Goal: Task Accomplishment & Management: Use online tool/utility

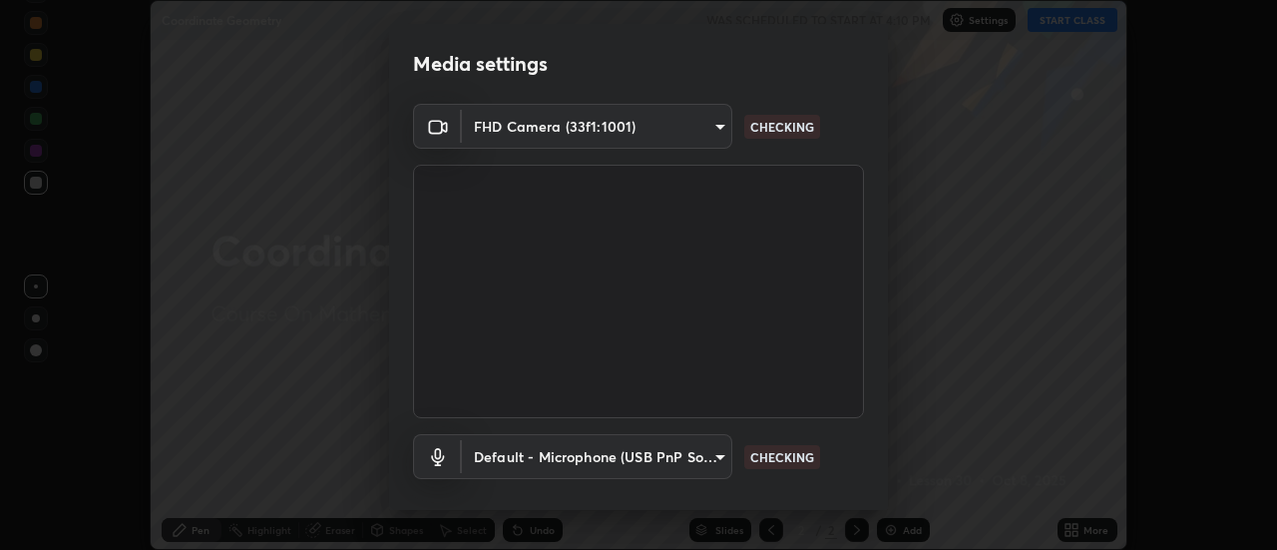
scroll to position [105, 0]
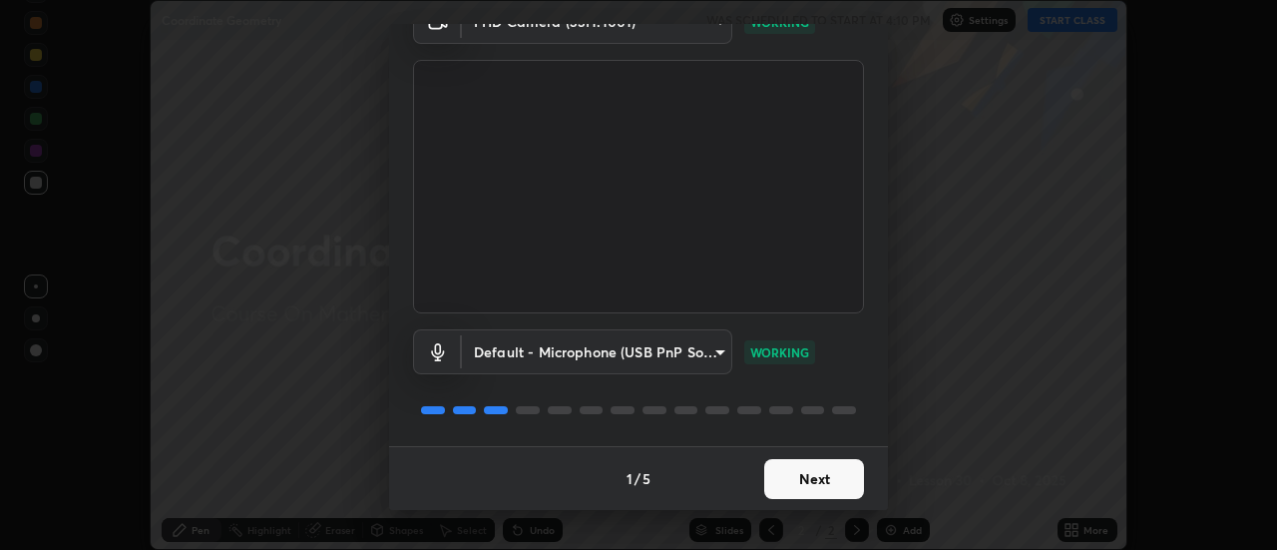
click at [802, 484] on button "Next" at bounding box center [814, 479] width 100 height 40
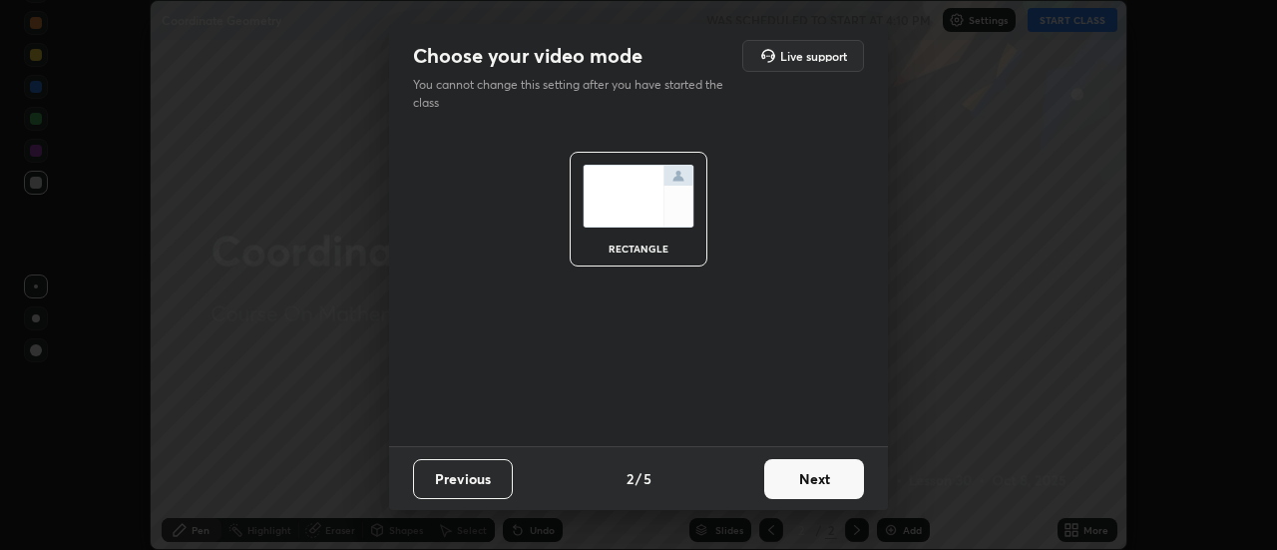
click at [804, 476] on button "Next" at bounding box center [814, 479] width 100 height 40
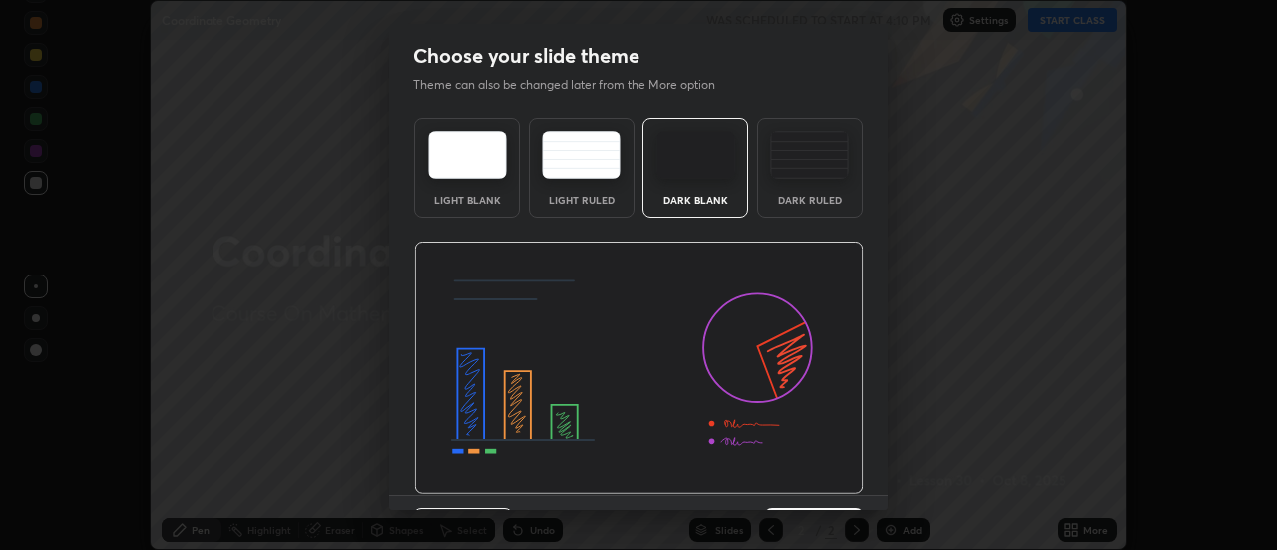
click at [808, 480] on img at bounding box center [639, 367] width 450 height 253
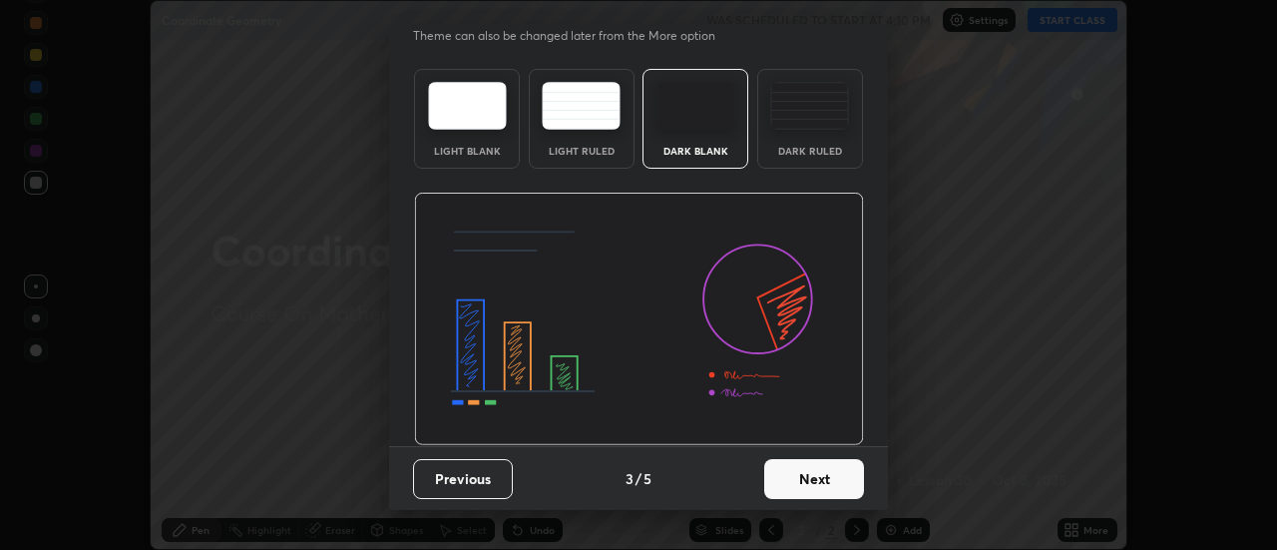
click at [800, 482] on button "Next" at bounding box center [814, 479] width 100 height 40
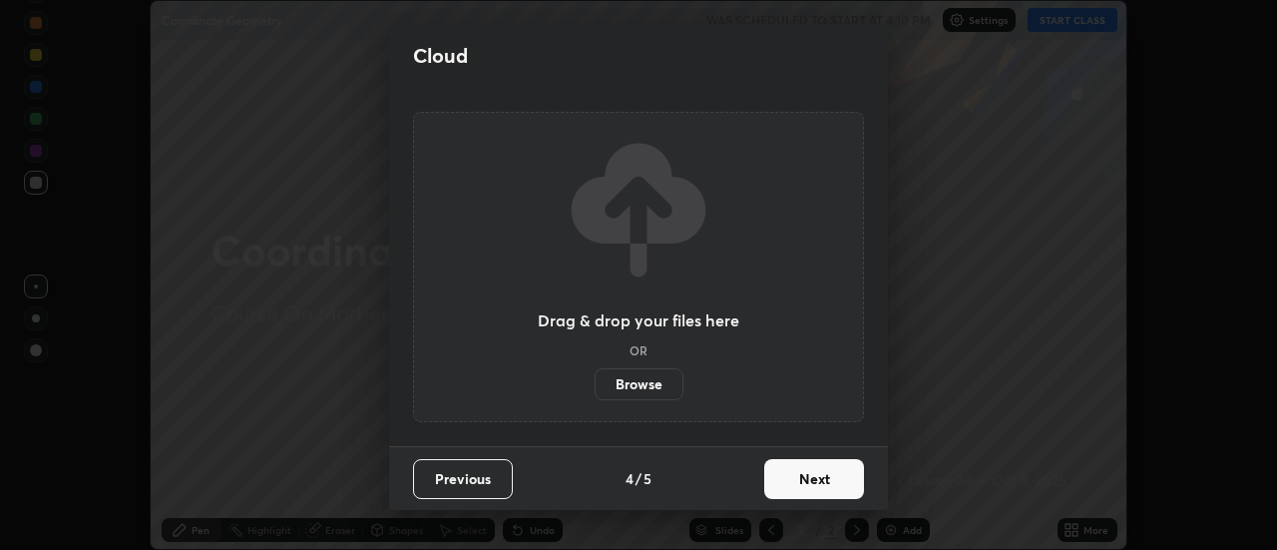
click at [798, 478] on button "Next" at bounding box center [814, 479] width 100 height 40
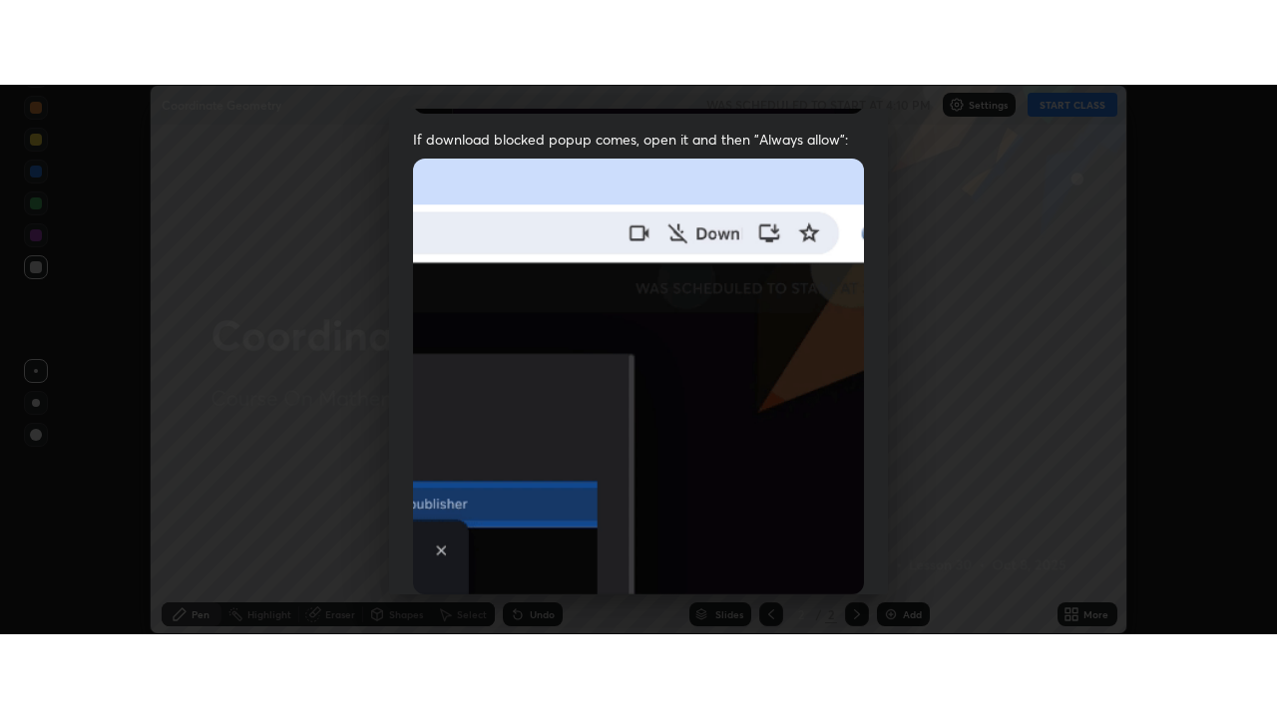
scroll to position [512, 0]
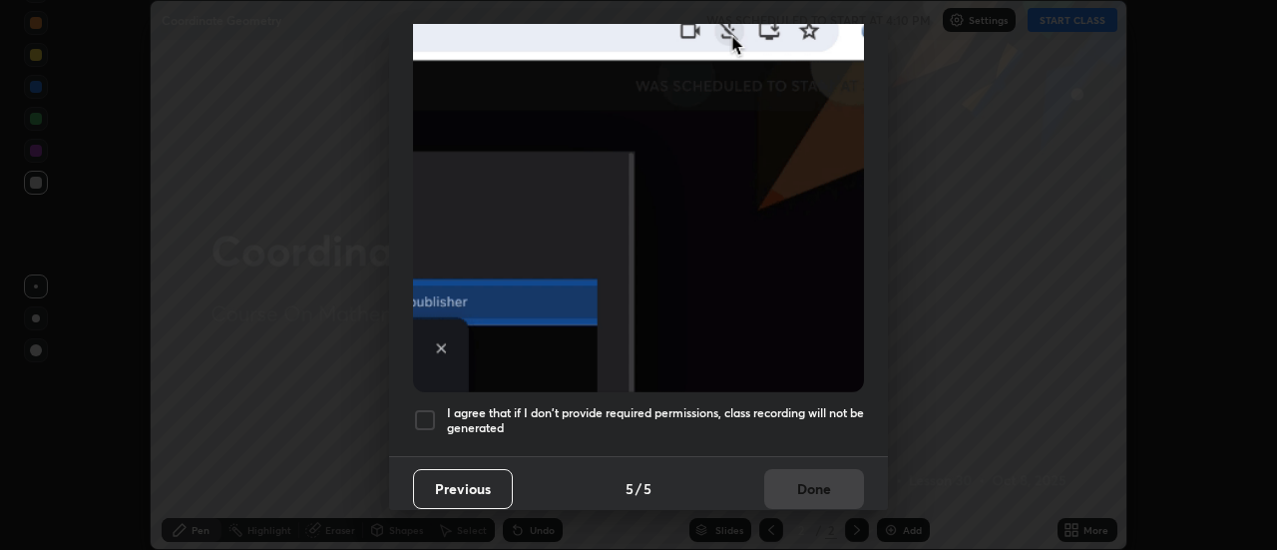
click at [751, 410] on h5 "I agree that if I don't provide required permissions, class recording will not …" at bounding box center [655, 420] width 417 height 31
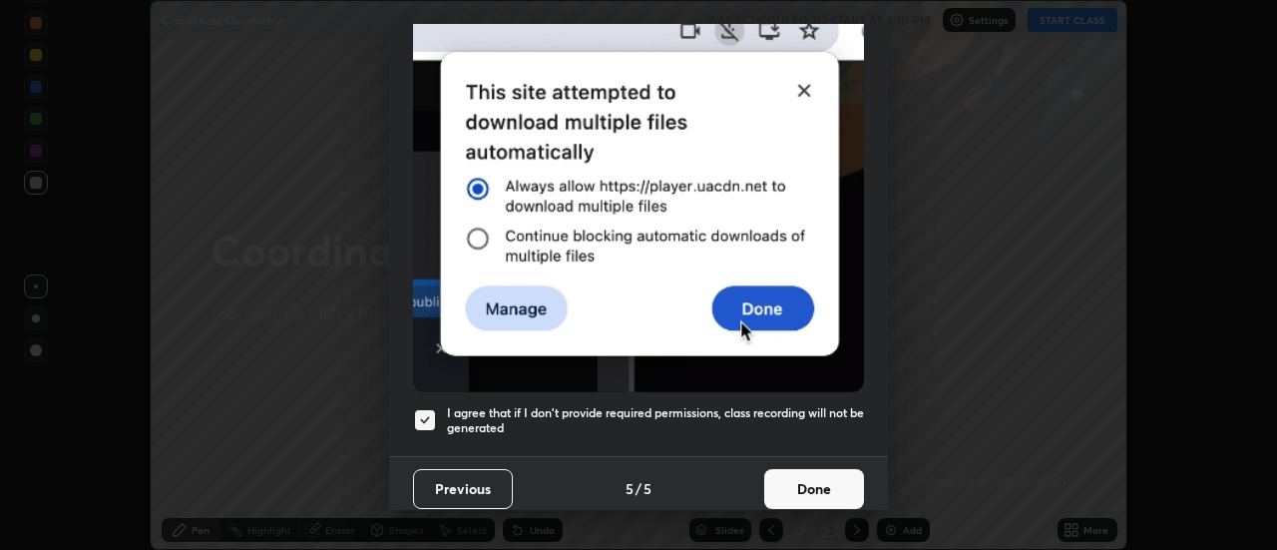
click at [792, 475] on button "Done" at bounding box center [814, 489] width 100 height 40
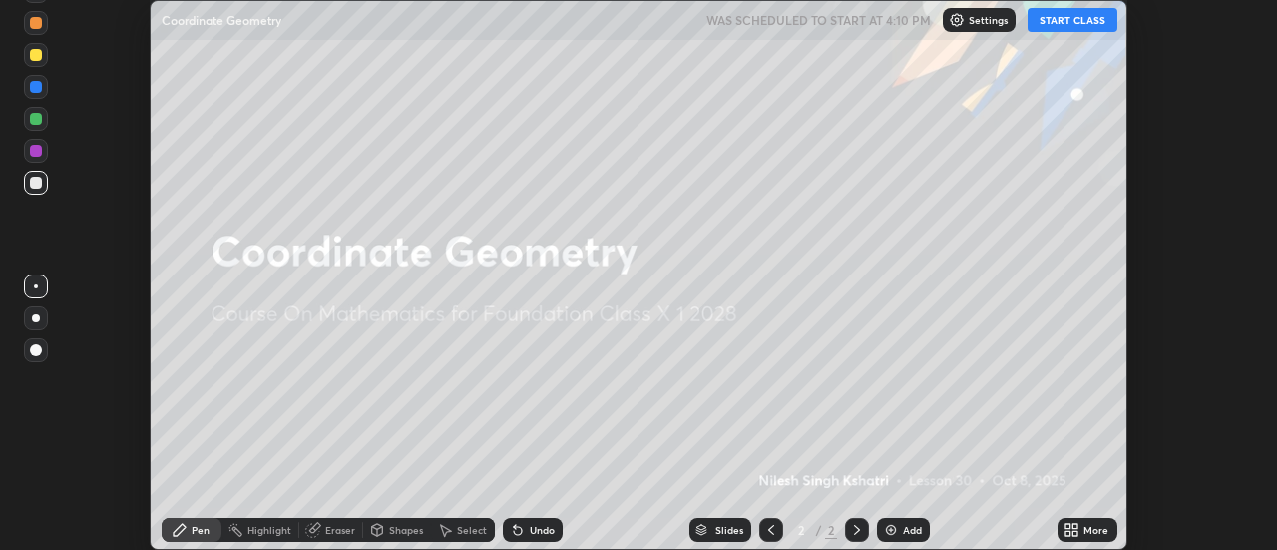
click at [1065, 20] on button "START CLASS" at bounding box center [1072, 20] width 90 height 24
click at [899, 526] on div "Add" at bounding box center [903, 530] width 53 height 24
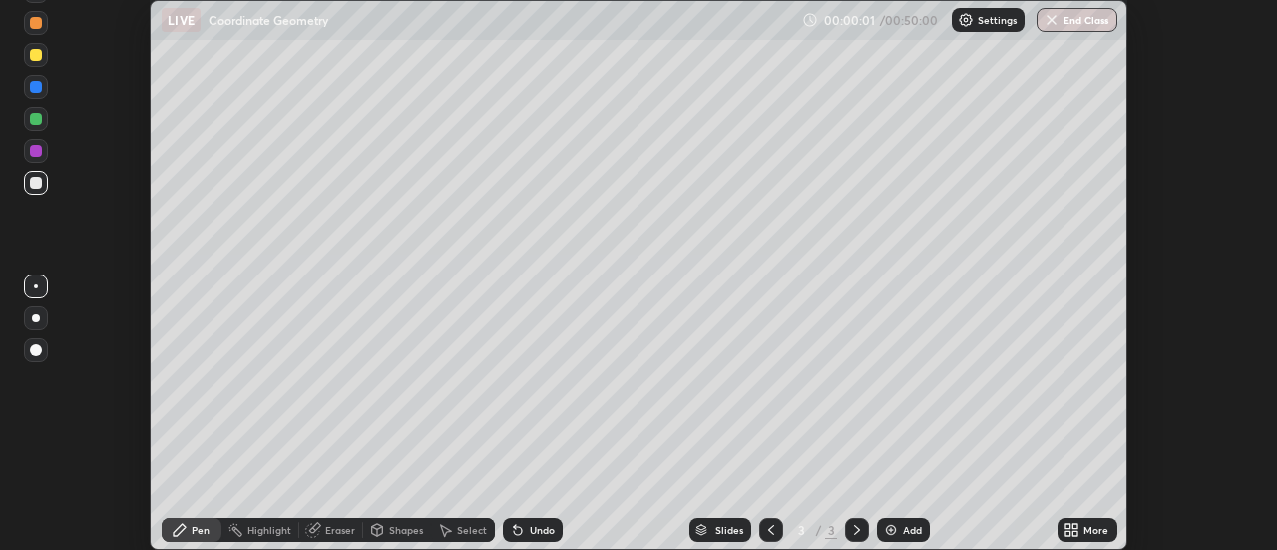
click at [1073, 531] on icon at bounding box center [1075, 533] width 5 height 5
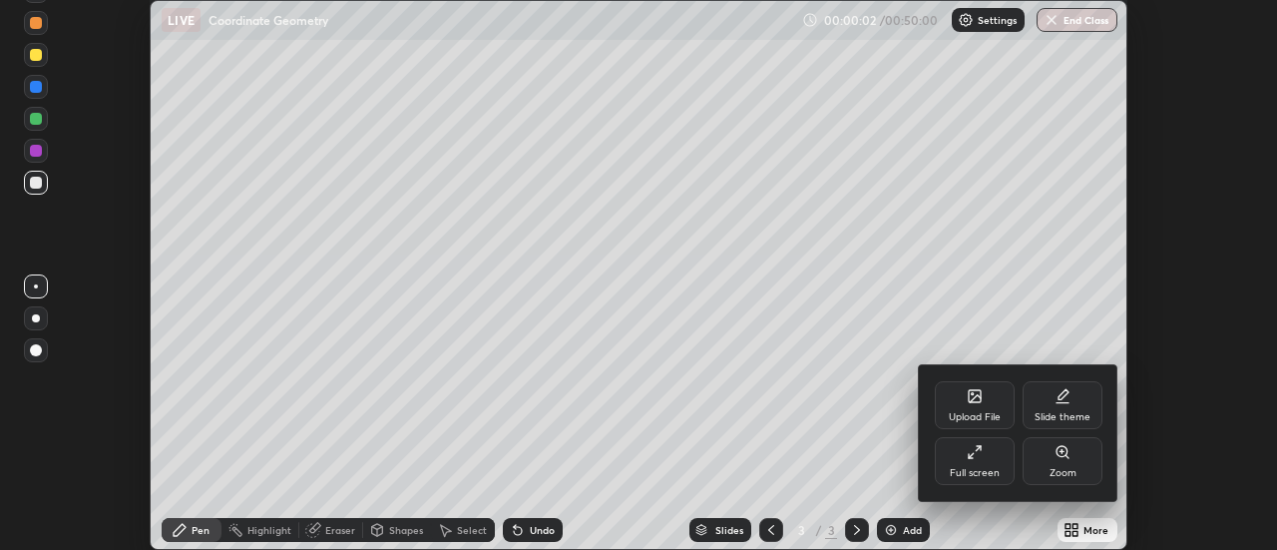
click at [981, 470] on div "Full screen" at bounding box center [974, 473] width 50 height 10
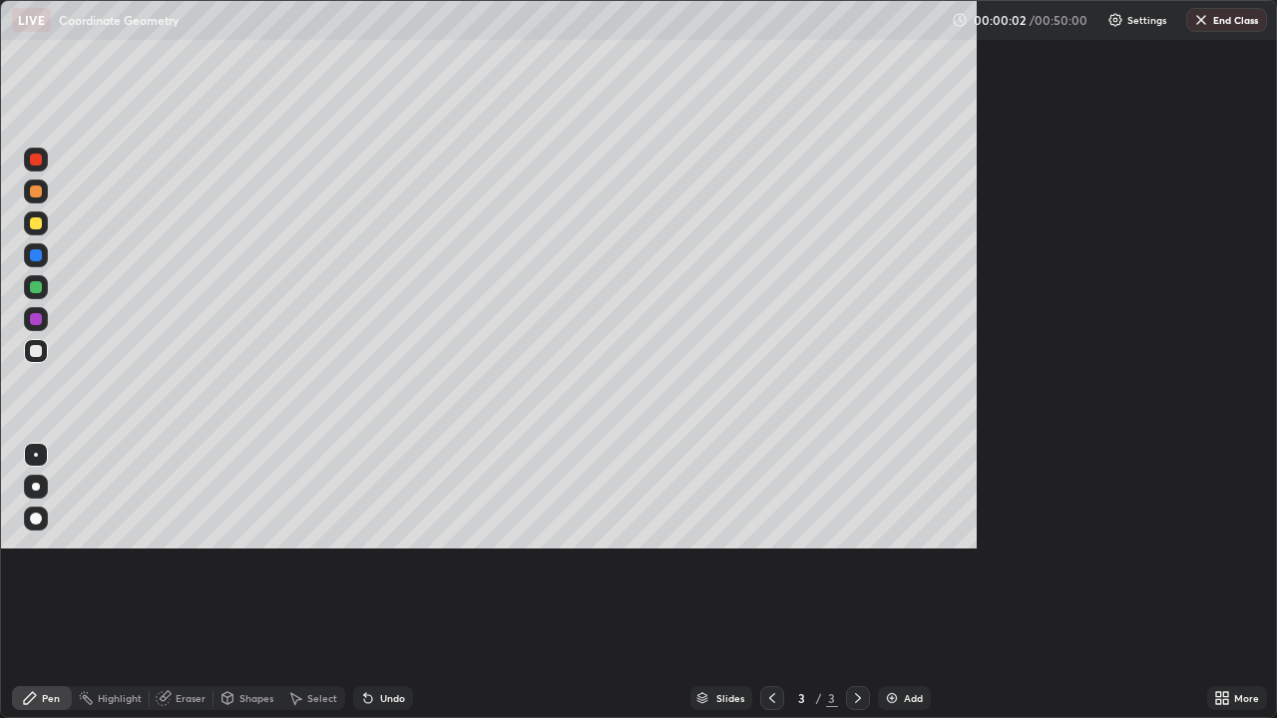
scroll to position [718, 1277]
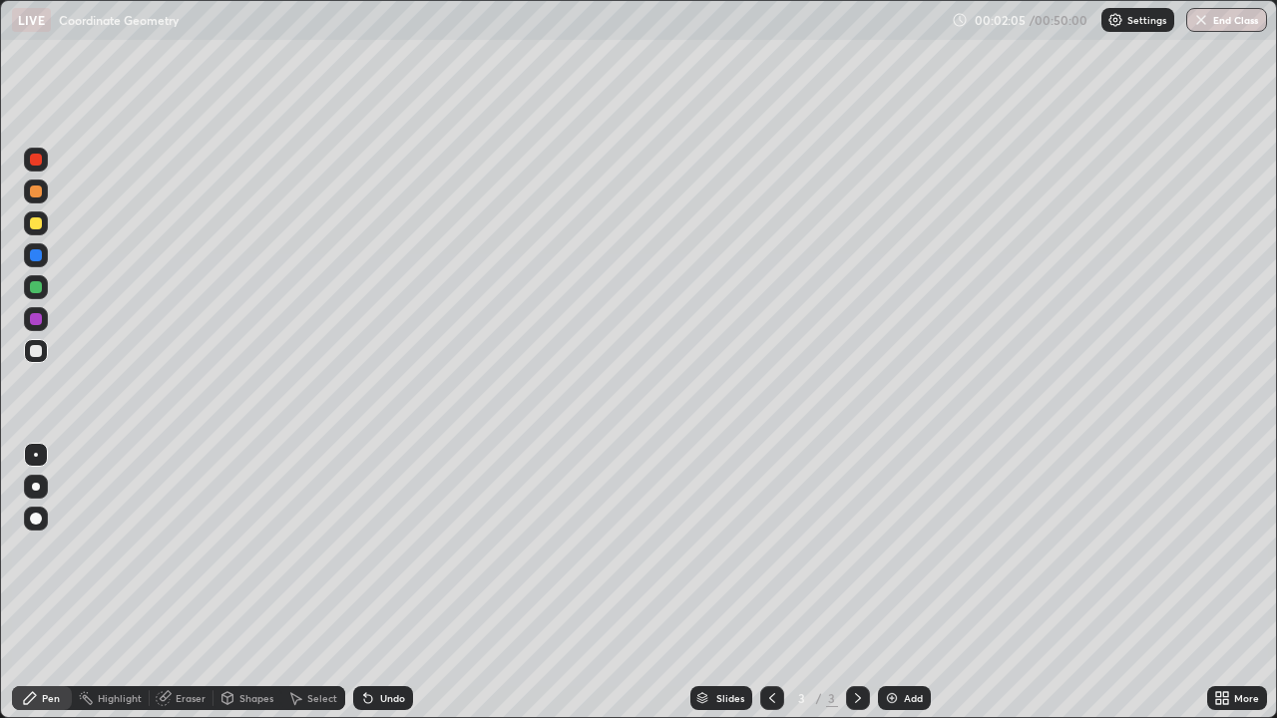
click at [34, 352] on div at bounding box center [36, 351] width 12 height 12
click at [36, 161] on div at bounding box center [36, 160] width 12 height 12
click at [36, 352] on div at bounding box center [36, 351] width 12 height 12
click at [32, 349] on div at bounding box center [36, 351] width 12 height 12
click at [34, 351] on div at bounding box center [36, 351] width 12 height 12
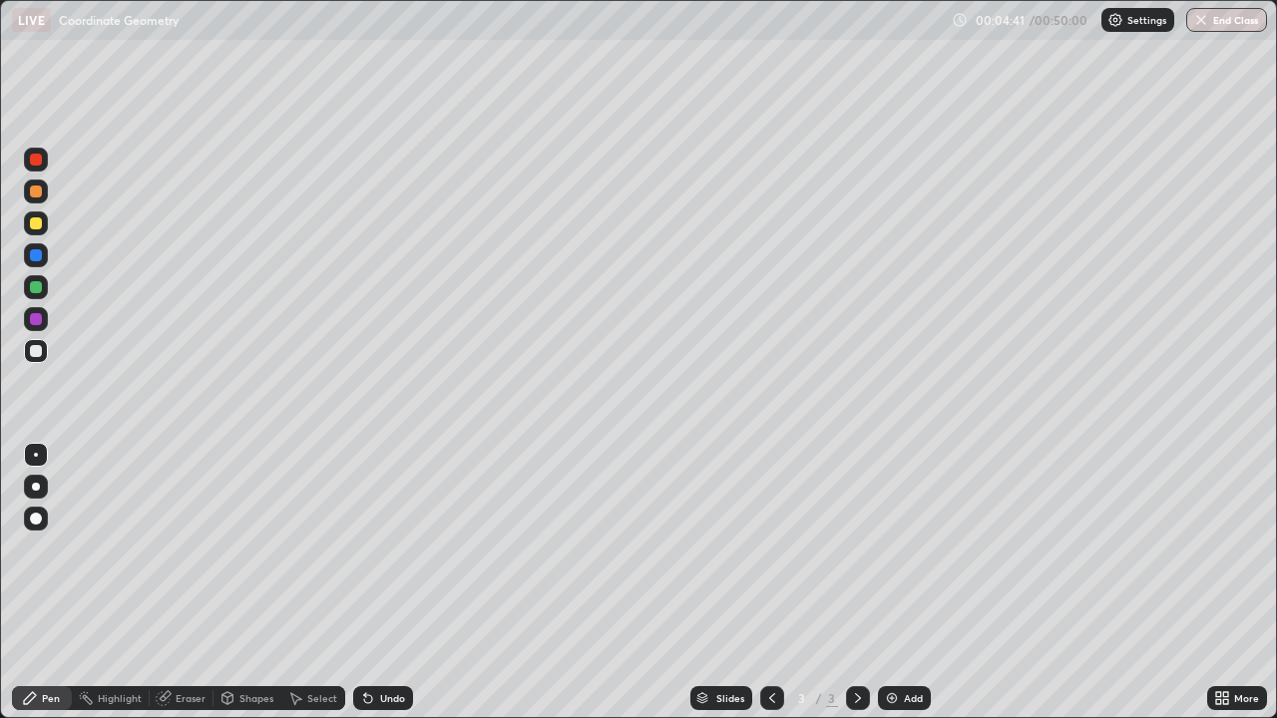
click at [371, 549] on icon at bounding box center [368, 698] width 16 height 16
click at [365, 549] on icon at bounding box center [368, 699] width 8 height 8
click at [321, 549] on div "Select" at bounding box center [322, 698] width 30 height 10
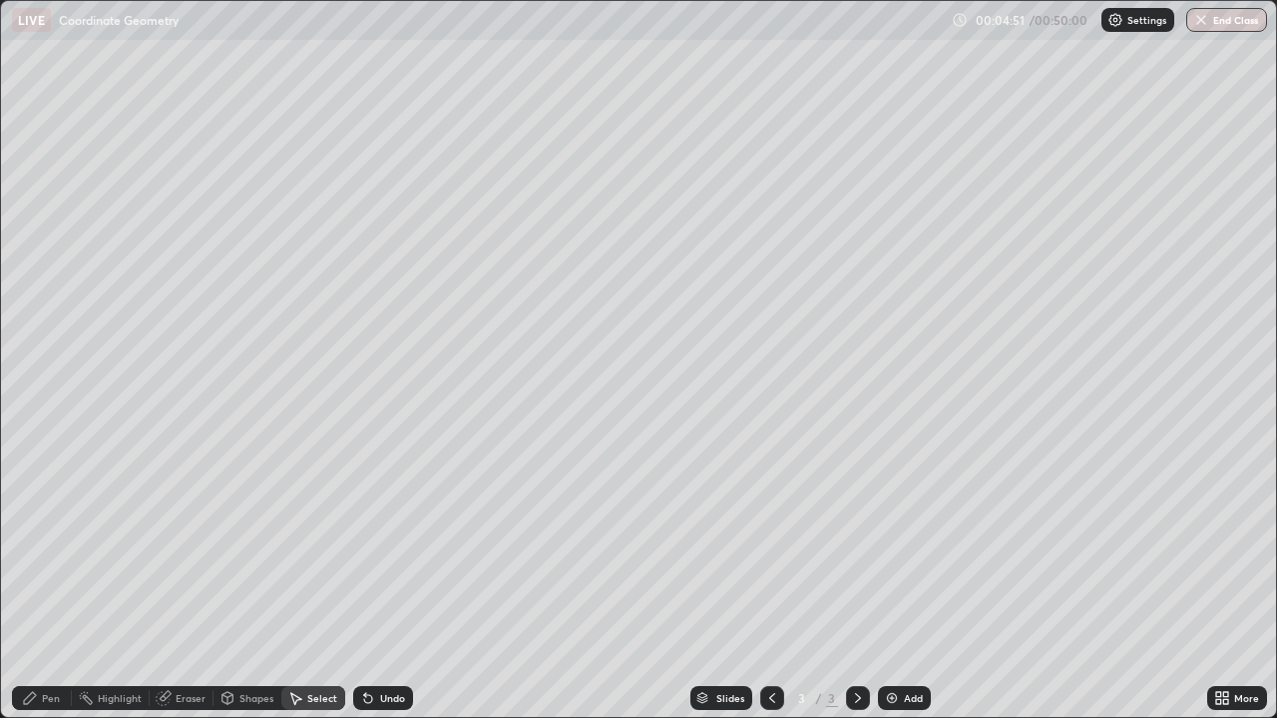
click at [369, 549] on div "Undo" at bounding box center [383, 698] width 60 height 24
click at [41, 549] on div "Pen" at bounding box center [42, 698] width 60 height 24
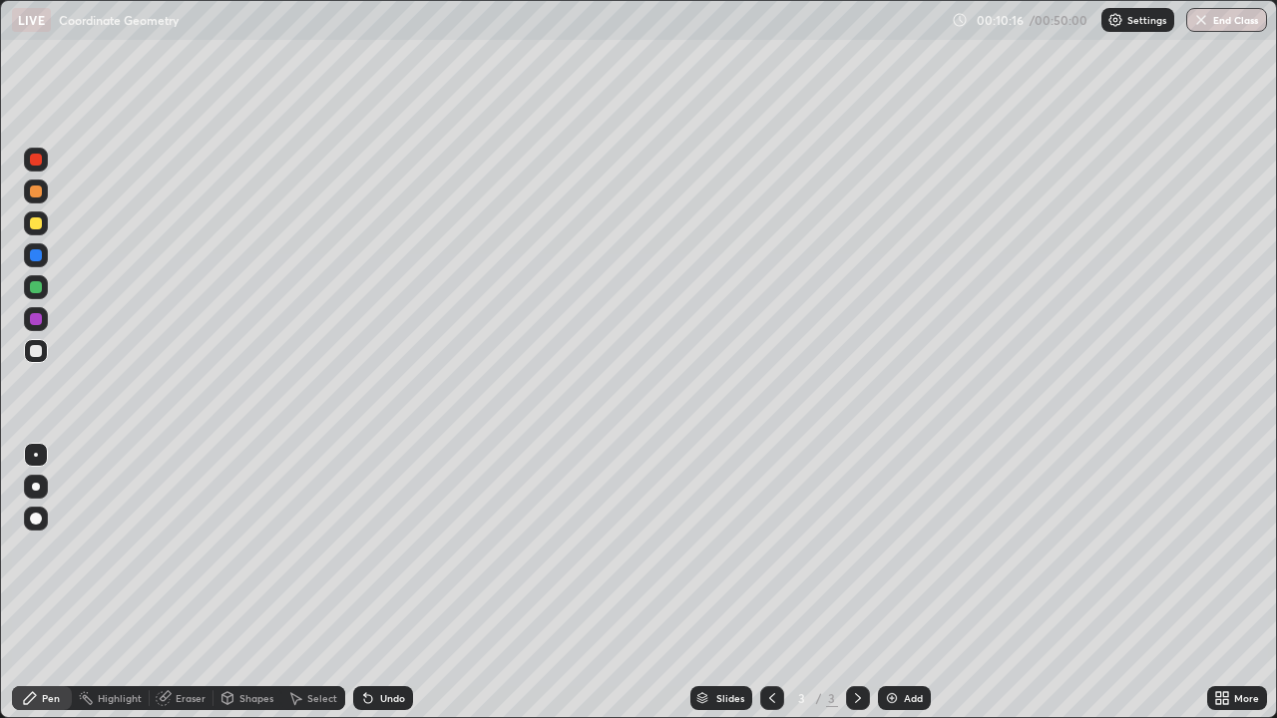
click at [179, 549] on div "Eraser" at bounding box center [191, 698] width 30 height 10
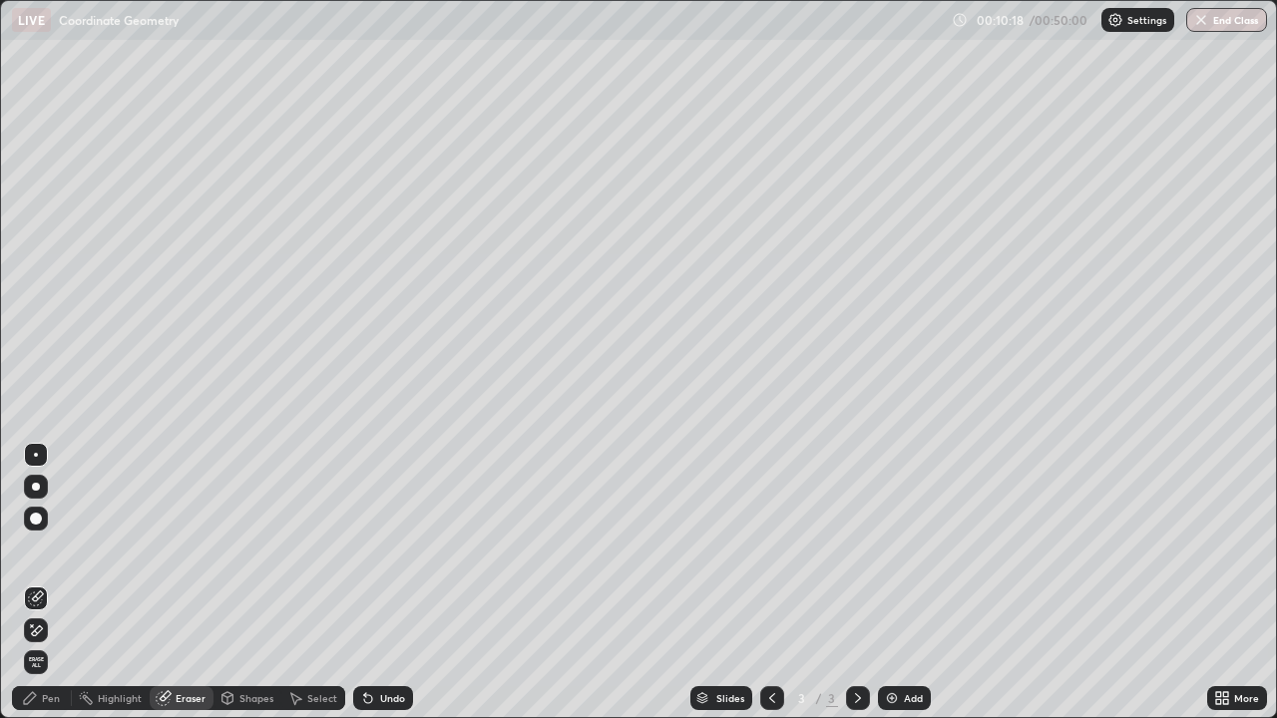
click at [43, 549] on div "Pen" at bounding box center [42, 698] width 60 height 24
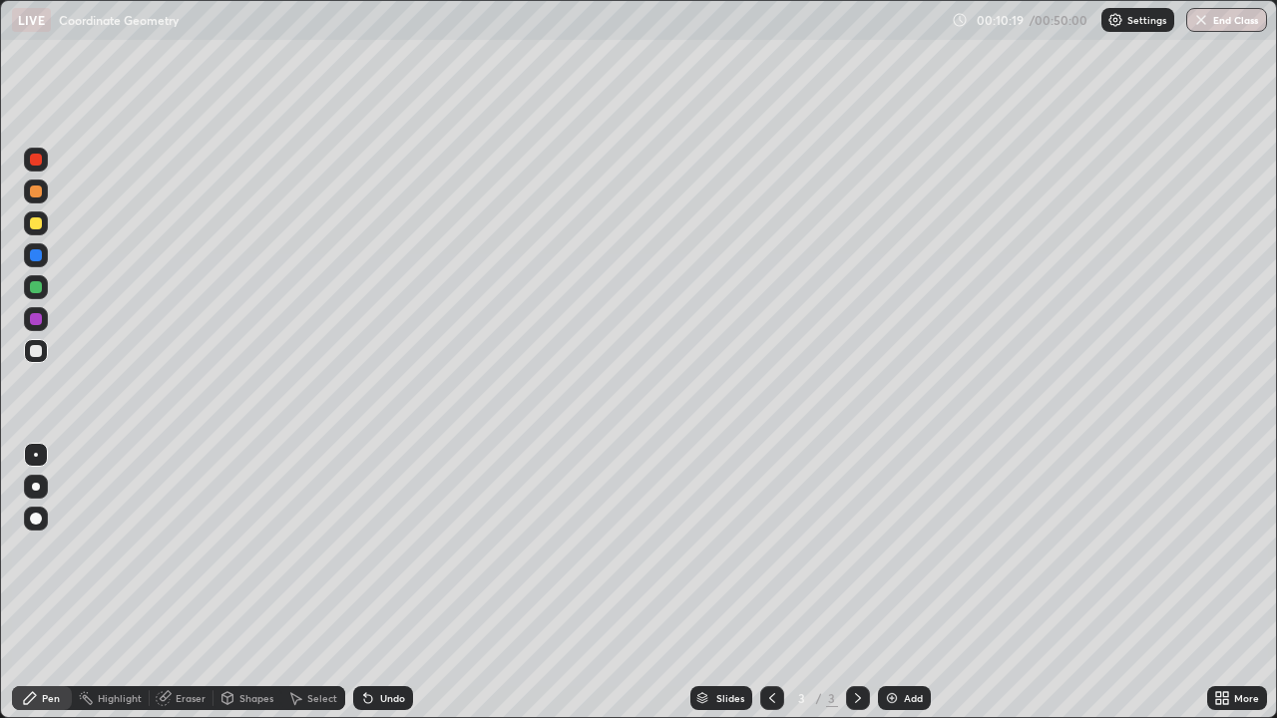
click at [40, 549] on div "Pen" at bounding box center [42, 698] width 60 height 24
click at [36, 549] on icon at bounding box center [30, 698] width 16 height 16
click at [167, 549] on icon at bounding box center [165, 696] width 11 height 10
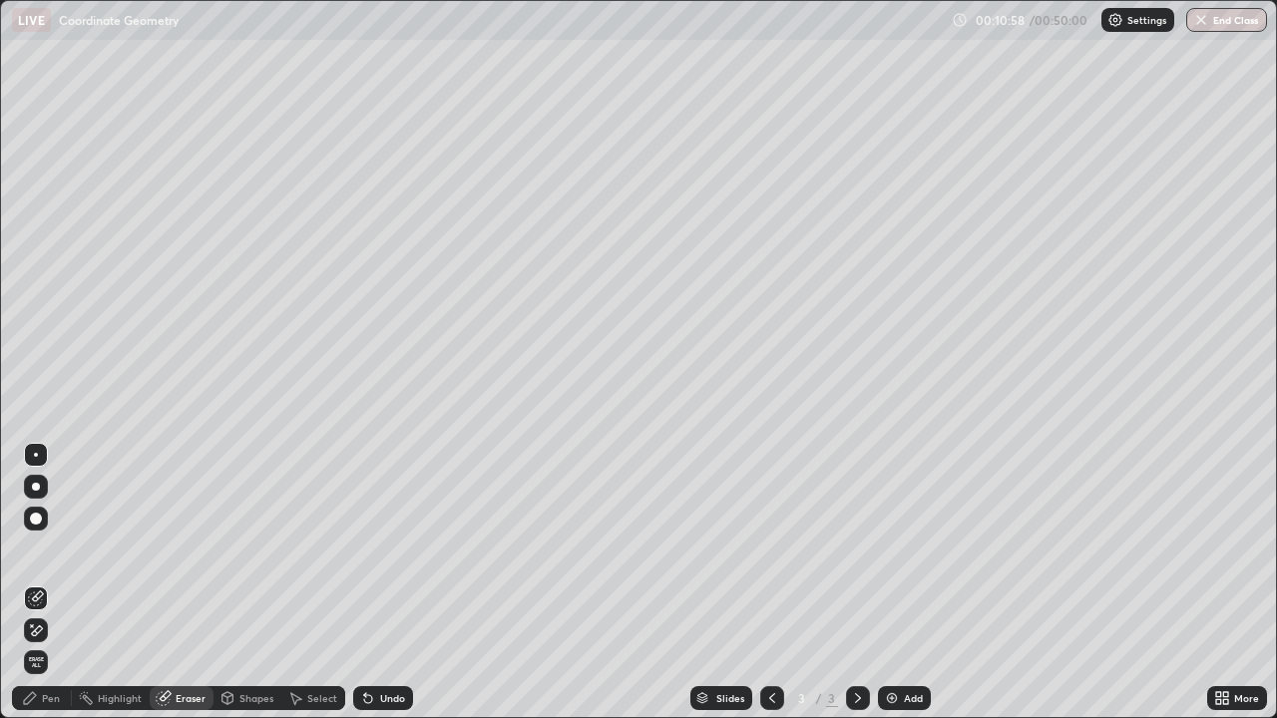
click at [375, 549] on div "Undo" at bounding box center [383, 698] width 60 height 24
click at [49, 549] on div "Pen" at bounding box center [51, 698] width 18 height 10
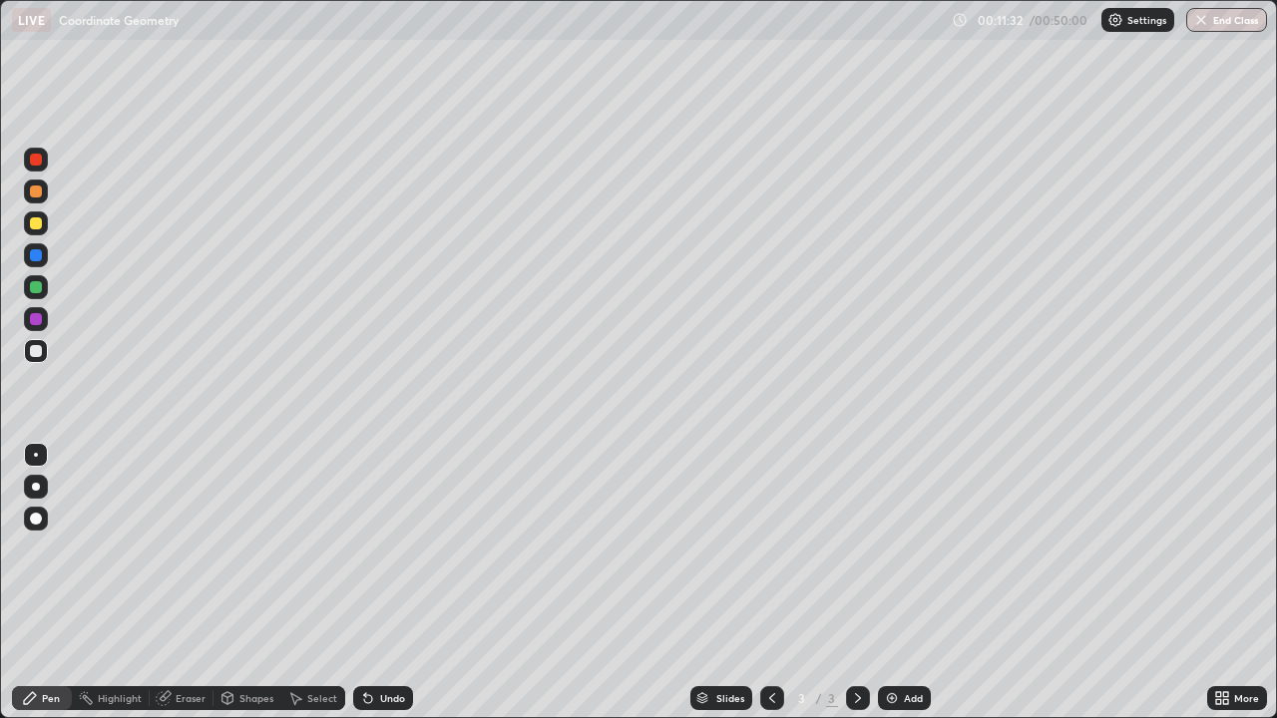
click at [386, 549] on div "Undo" at bounding box center [392, 698] width 25 height 10
click at [181, 549] on div "Eraser" at bounding box center [191, 698] width 30 height 10
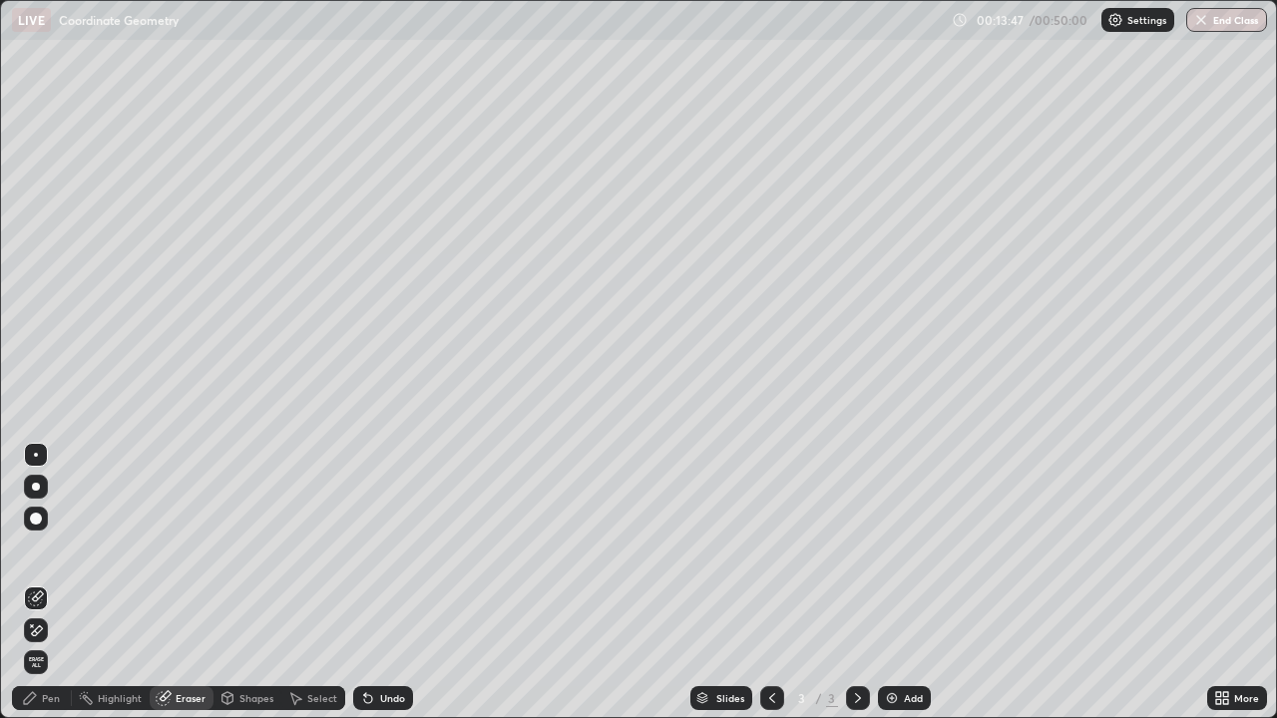
click at [37, 549] on div "Pen" at bounding box center [42, 698] width 60 height 24
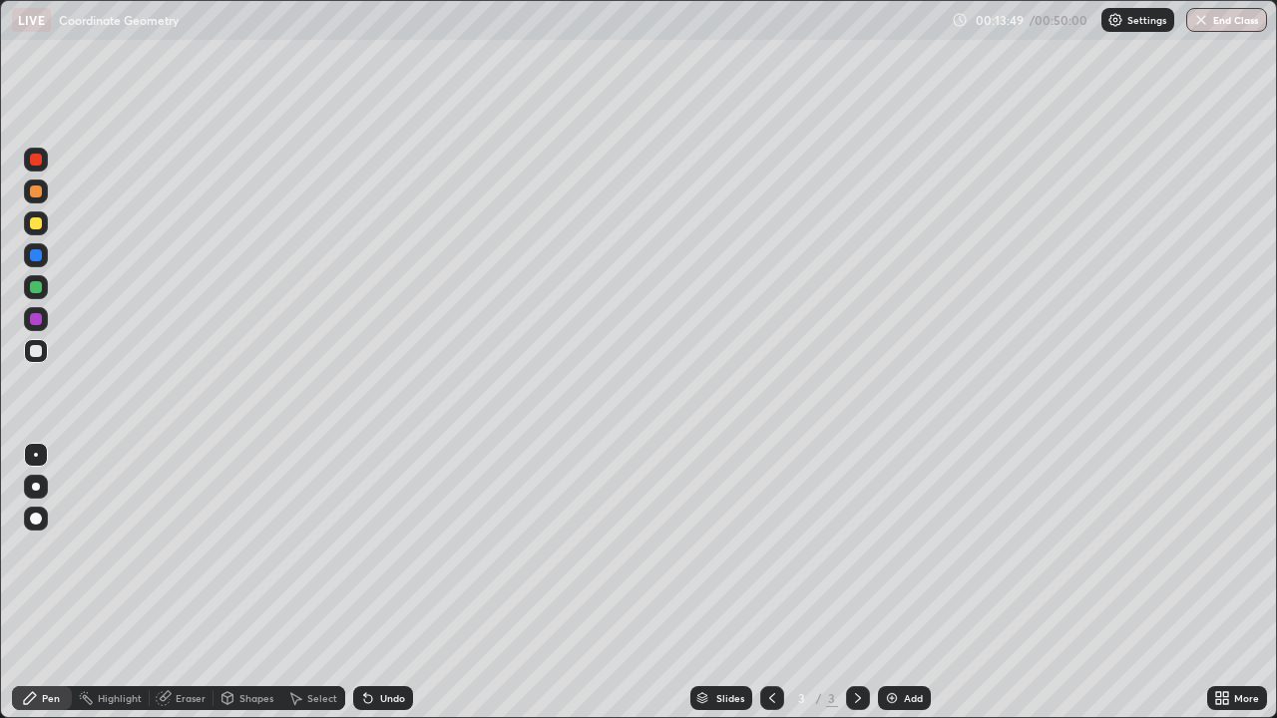
click at [35, 165] on div at bounding box center [36, 160] width 12 height 12
click at [172, 549] on div "Eraser" at bounding box center [182, 698] width 64 height 24
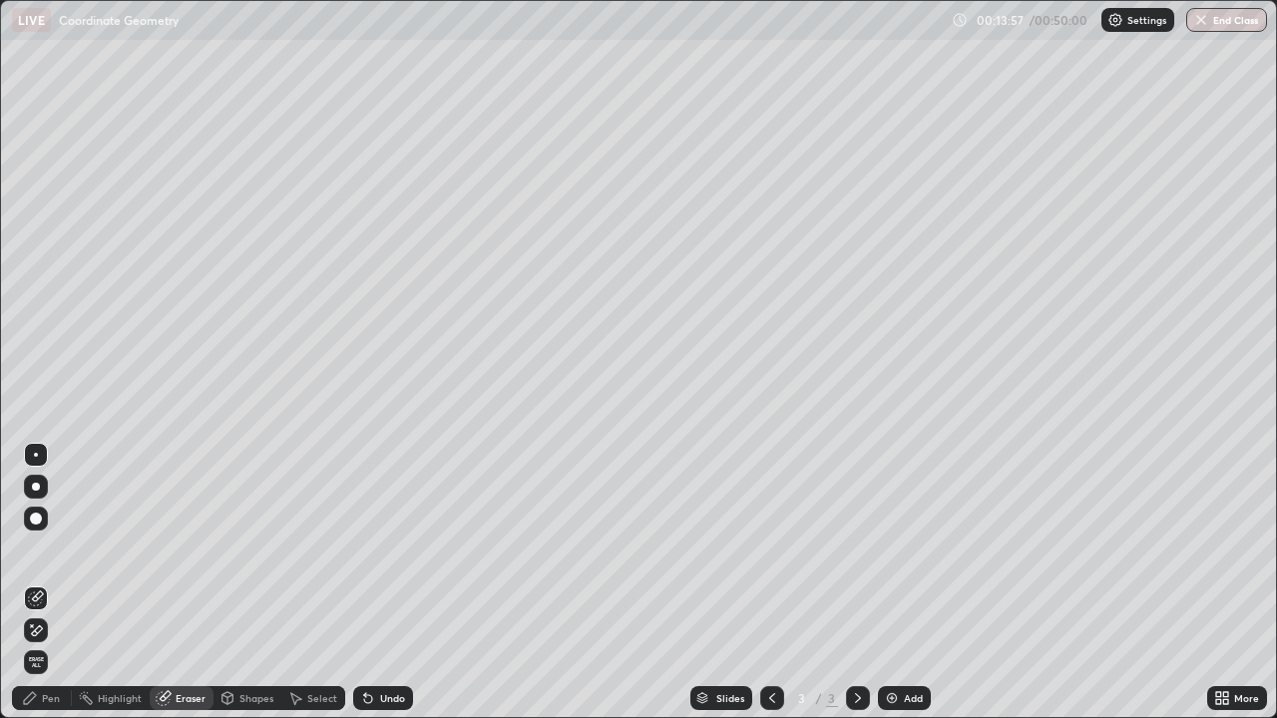
click at [25, 549] on icon at bounding box center [30, 698] width 12 height 12
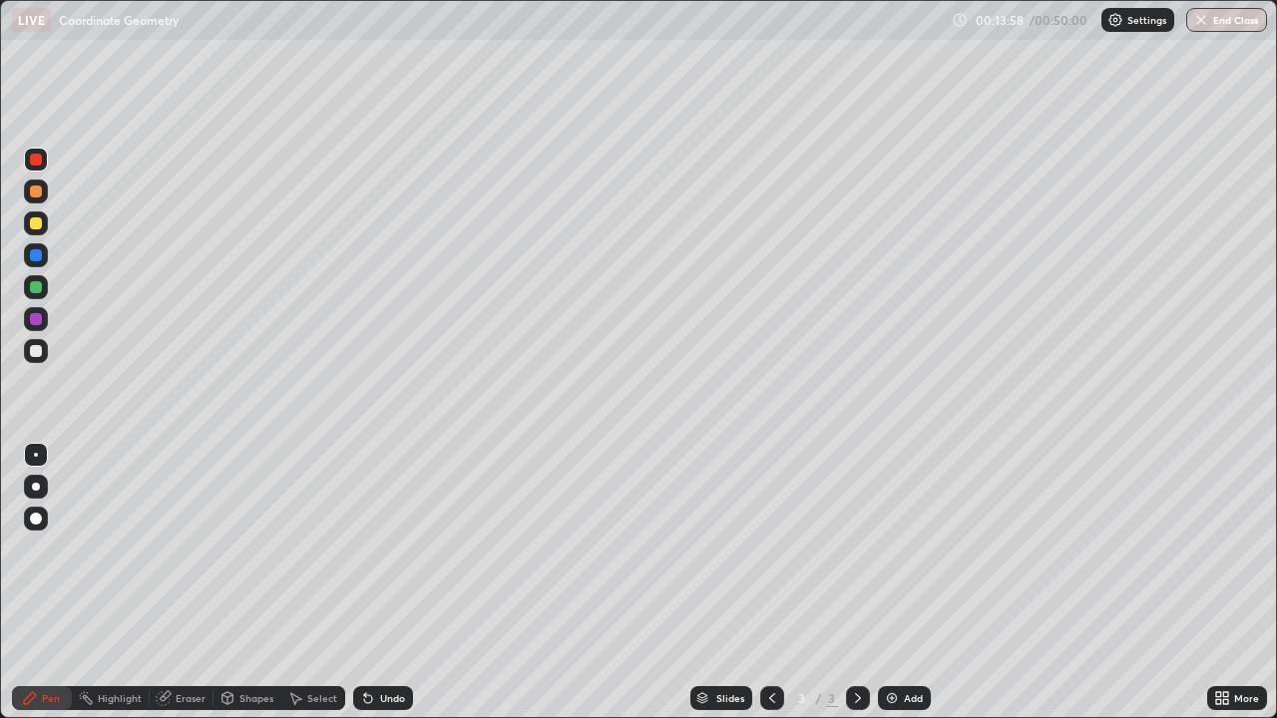
click at [37, 286] on div at bounding box center [36, 287] width 12 height 12
click at [33, 158] on div at bounding box center [36, 160] width 12 height 12
click at [380, 549] on div "Undo" at bounding box center [392, 698] width 25 height 10
click at [383, 549] on div "Undo" at bounding box center [392, 698] width 25 height 10
click at [382, 549] on div "Undo" at bounding box center [392, 698] width 25 height 10
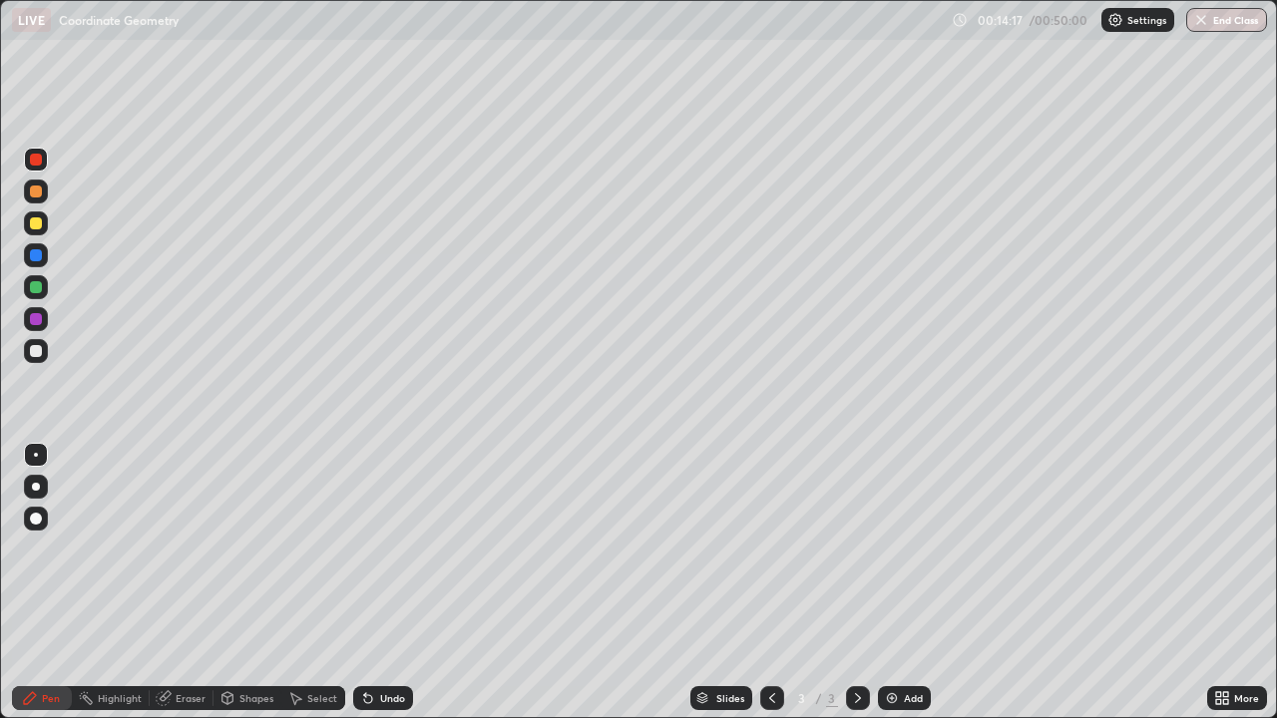
click at [380, 549] on div "Undo" at bounding box center [392, 698] width 25 height 10
click at [382, 549] on div "Undo" at bounding box center [392, 698] width 25 height 10
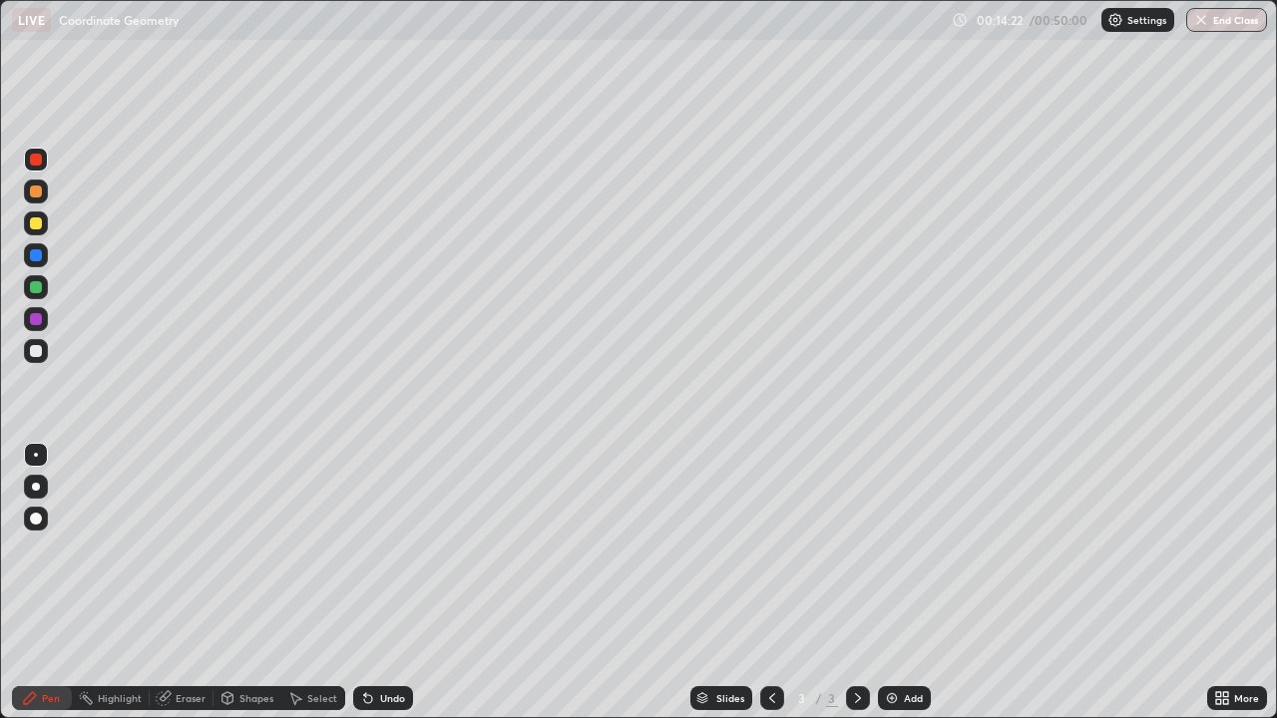
click at [380, 549] on div "Undo" at bounding box center [392, 698] width 25 height 10
click at [36, 161] on div at bounding box center [36, 160] width 12 height 12
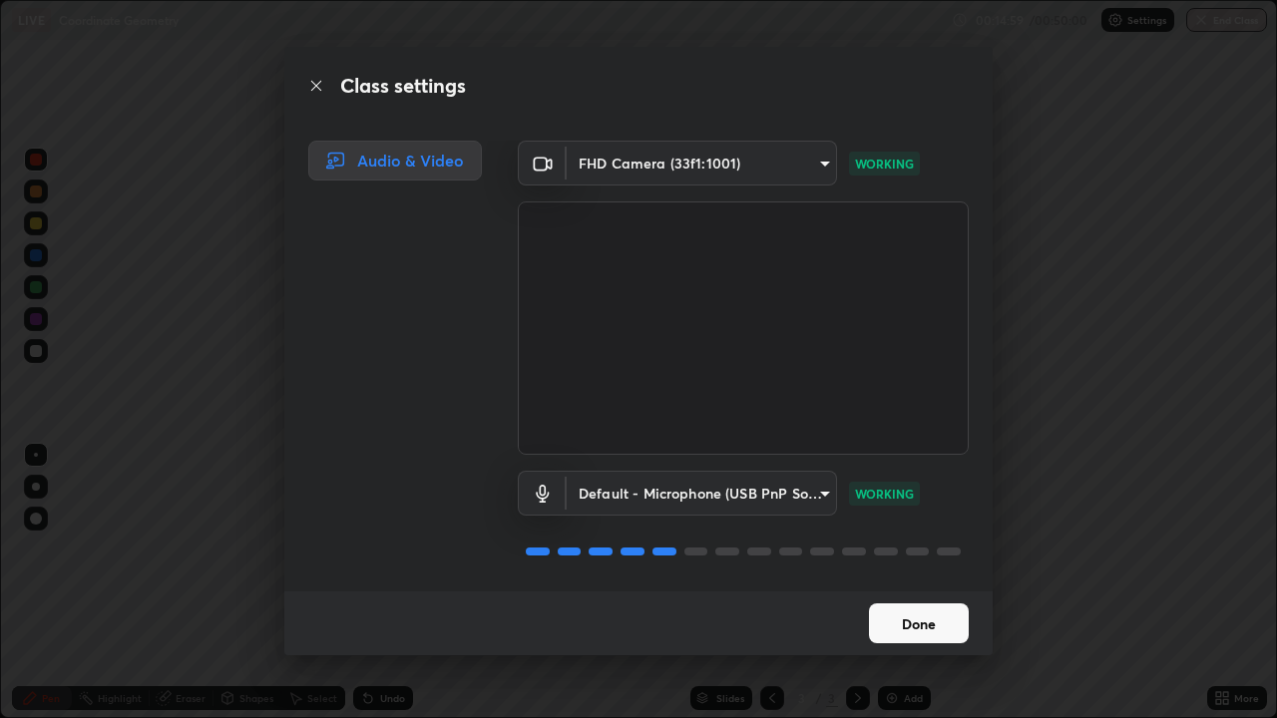
click at [909, 549] on button "Done" at bounding box center [919, 623] width 100 height 40
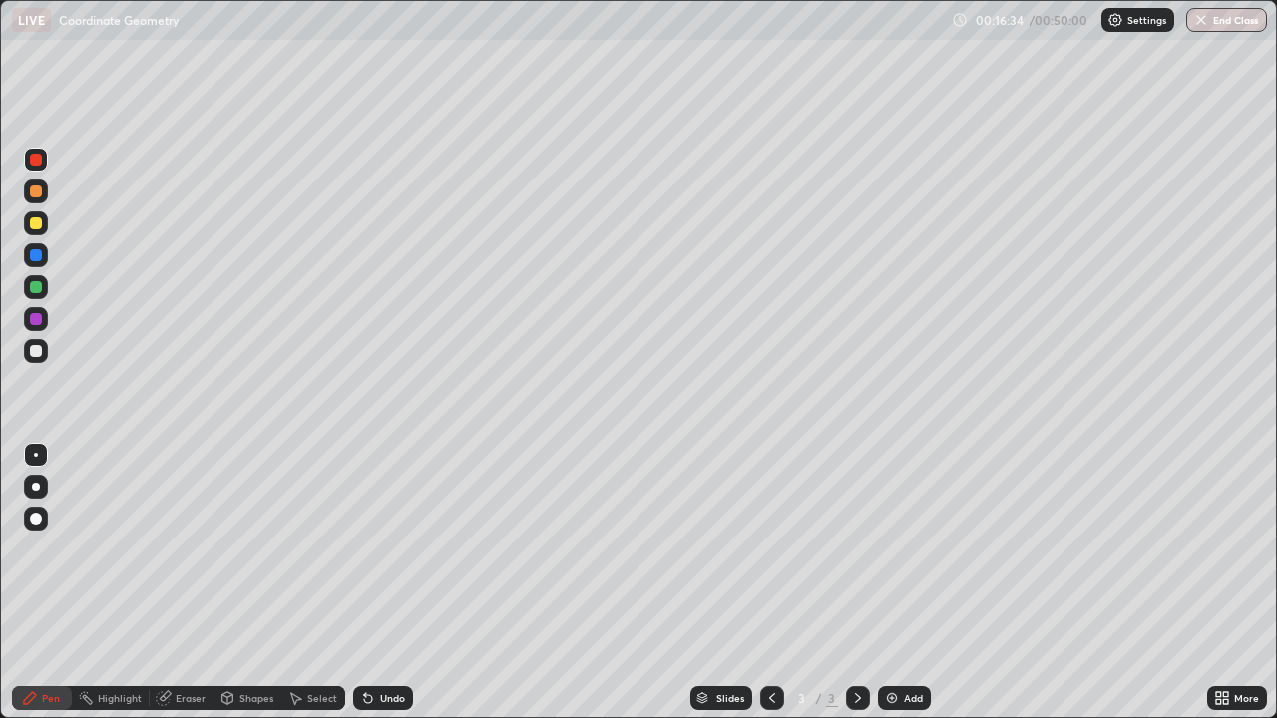
click at [35, 352] on div at bounding box center [36, 351] width 12 height 12
click at [187, 549] on div "Eraser" at bounding box center [191, 698] width 30 height 10
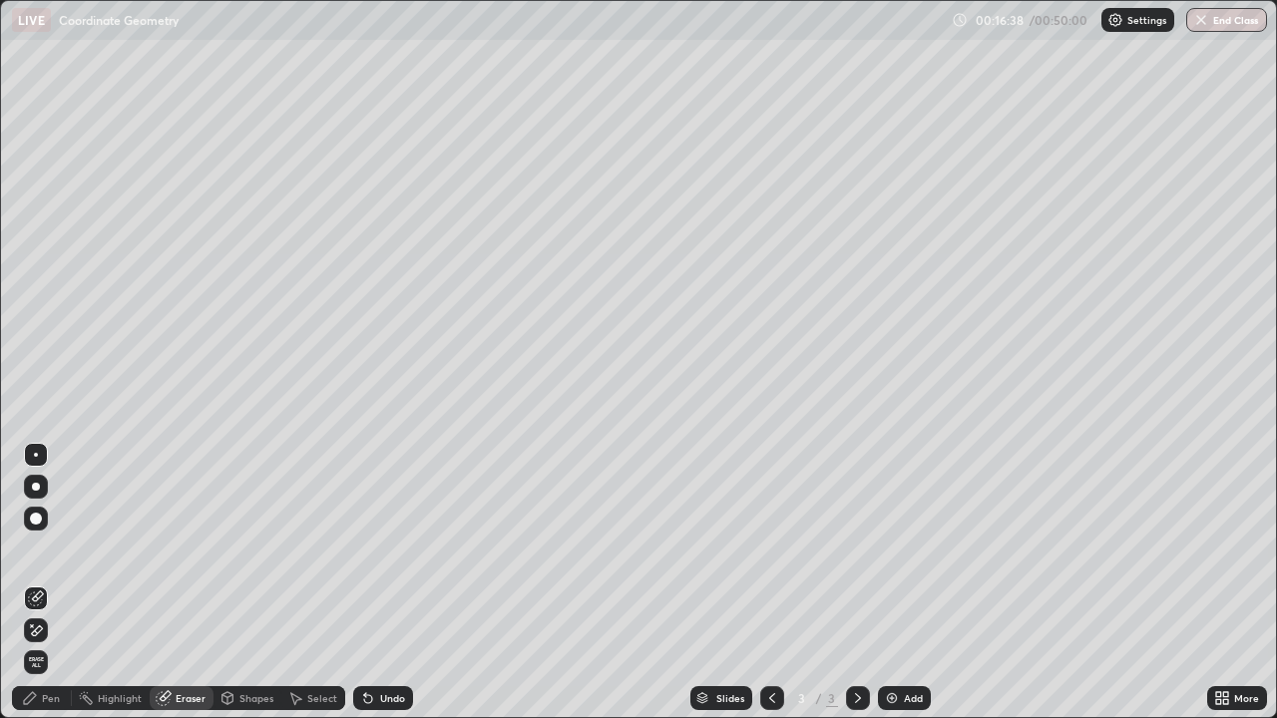
click at [37, 549] on icon at bounding box center [37, 630] width 11 height 10
click at [40, 549] on div "Pen" at bounding box center [42, 698] width 60 height 24
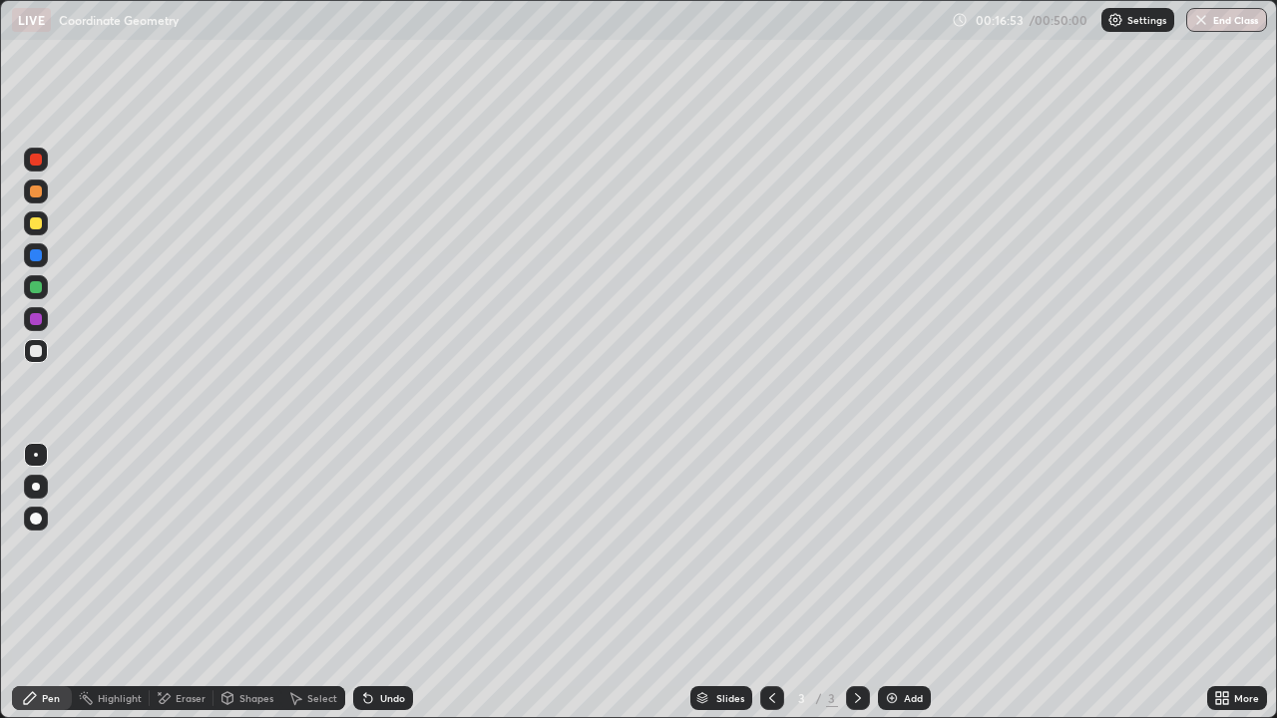
click at [36, 352] on div at bounding box center [36, 351] width 12 height 12
click at [904, 549] on div "Add" at bounding box center [913, 698] width 19 height 10
click at [36, 350] on div at bounding box center [36, 351] width 12 height 12
click at [169, 549] on icon at bounding box center [164, 698] width 16 height 17
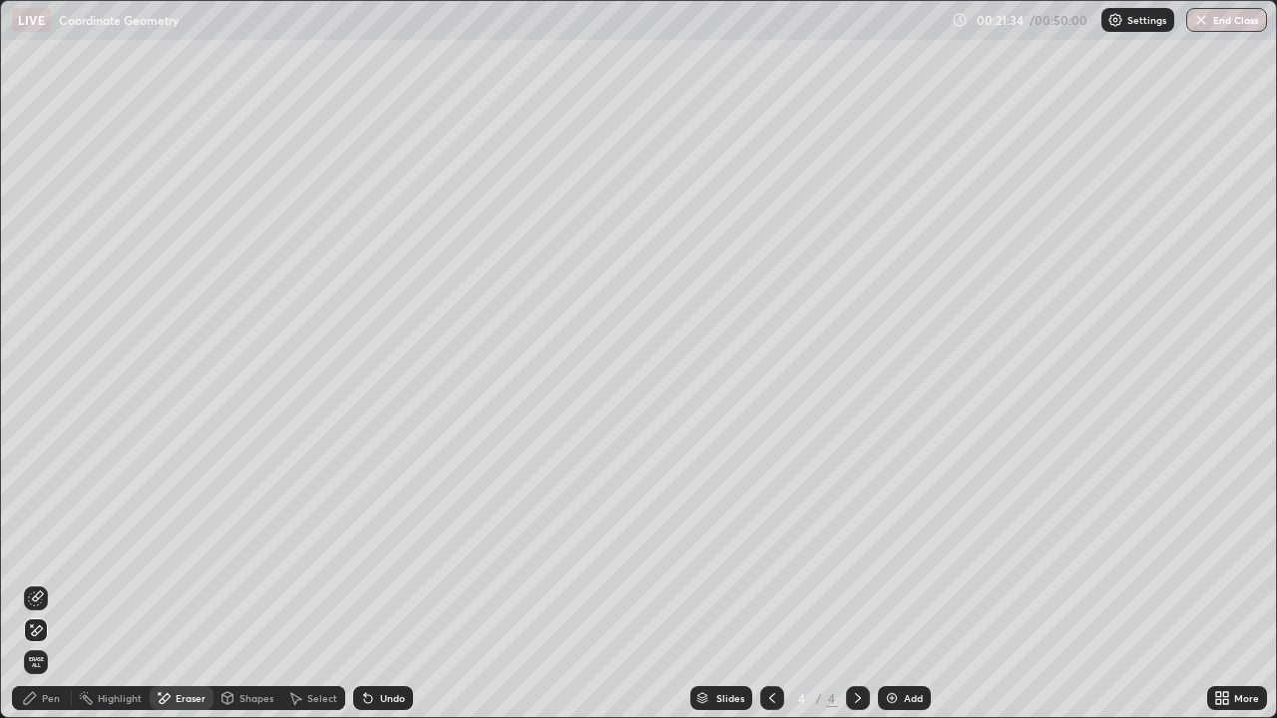
click at [28, 549] on icon at bounding box center [36, 598] width 16 height 16
click at [37, 549] on icon at bounding box center [30, 698] width 16 height 16
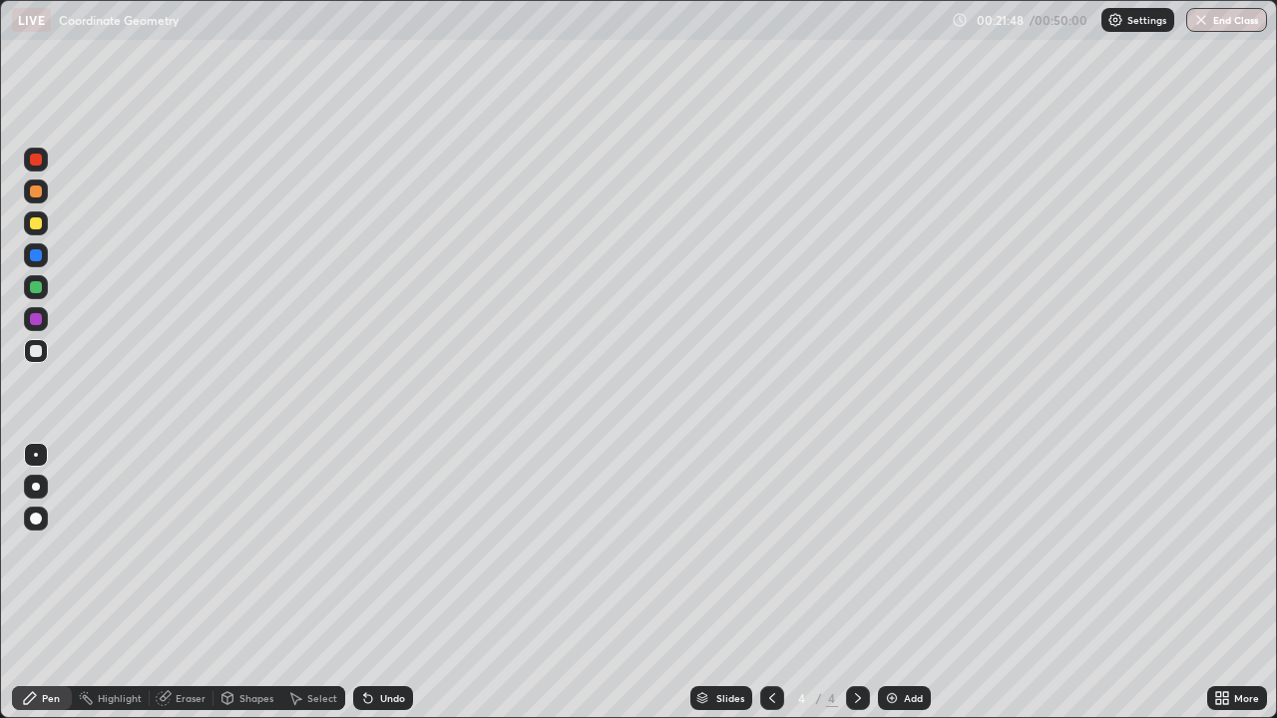
click at [37, 167] on div at bounding box center [36, 160] width 24 height 24
click at [41, 350] on div at bounding box center [36, 351] width 12 height 12
click at [199, 549] on div "Eraser" at bounding box center [191, 698] width 30 height 10
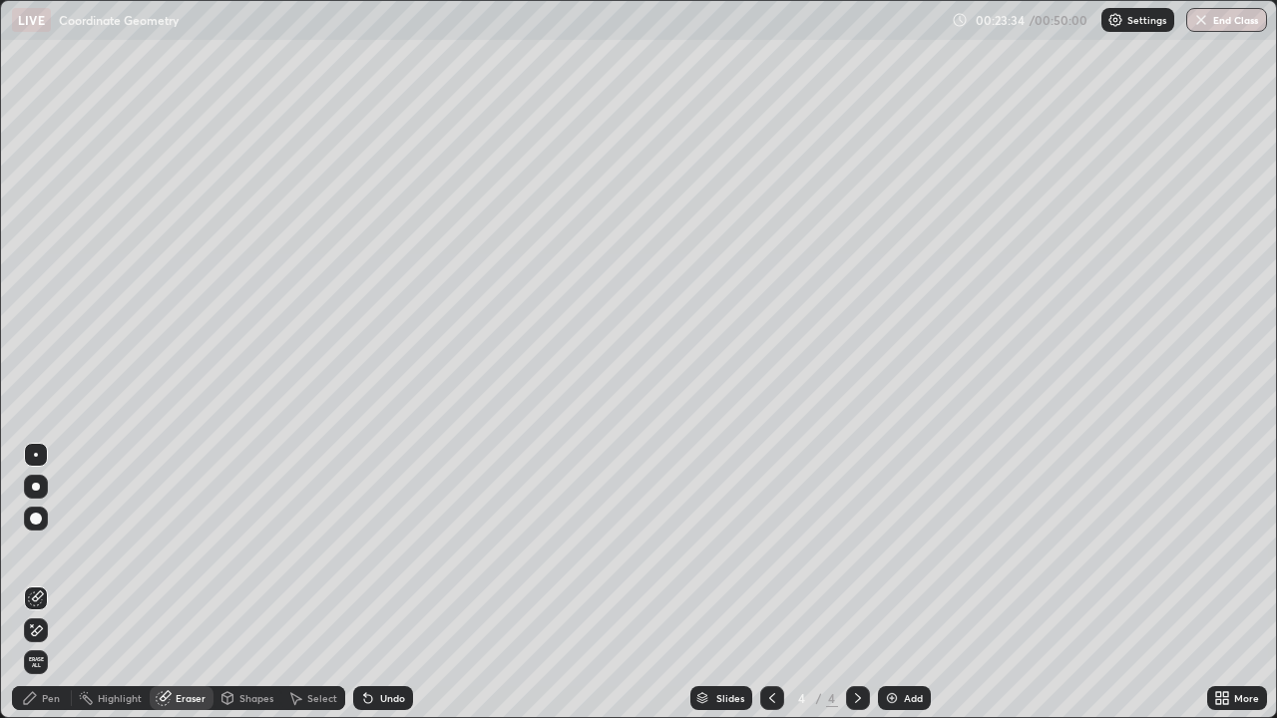
click at [32, 549] on icon at bounding box center [30, 698] width 16 height 16
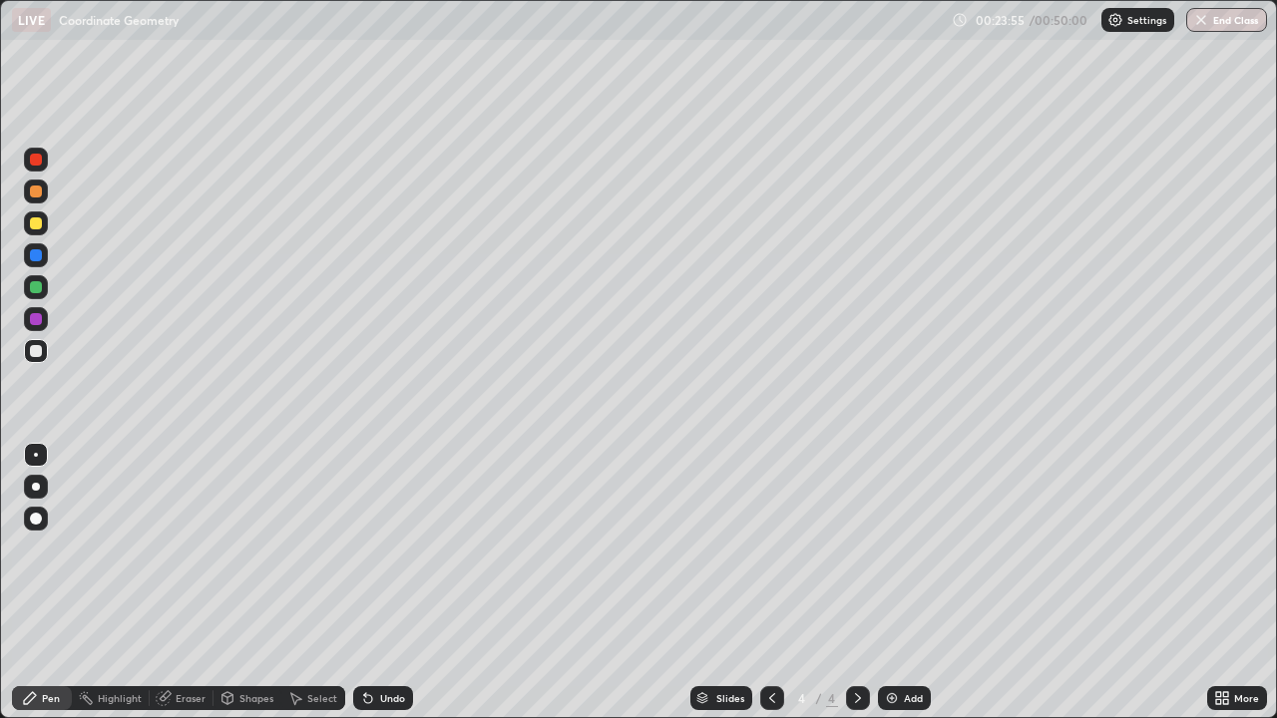
click at [374, 549] on div "Undo" at bounding box center [383, 698] width 60 height 24
click at [376, 549] on div "Undo" at bounding box center [383, 698] width 60 height 24
click at [390, 549] on div "Undo" at bounding box center [392, 698] width 25 height 10
click at [381, 549] on div "Undo" at bounding box center [392, 698] width 25 height 10
click at [380, 549] on div "Undo" at bounding box center [383, 698] width 60 height 24
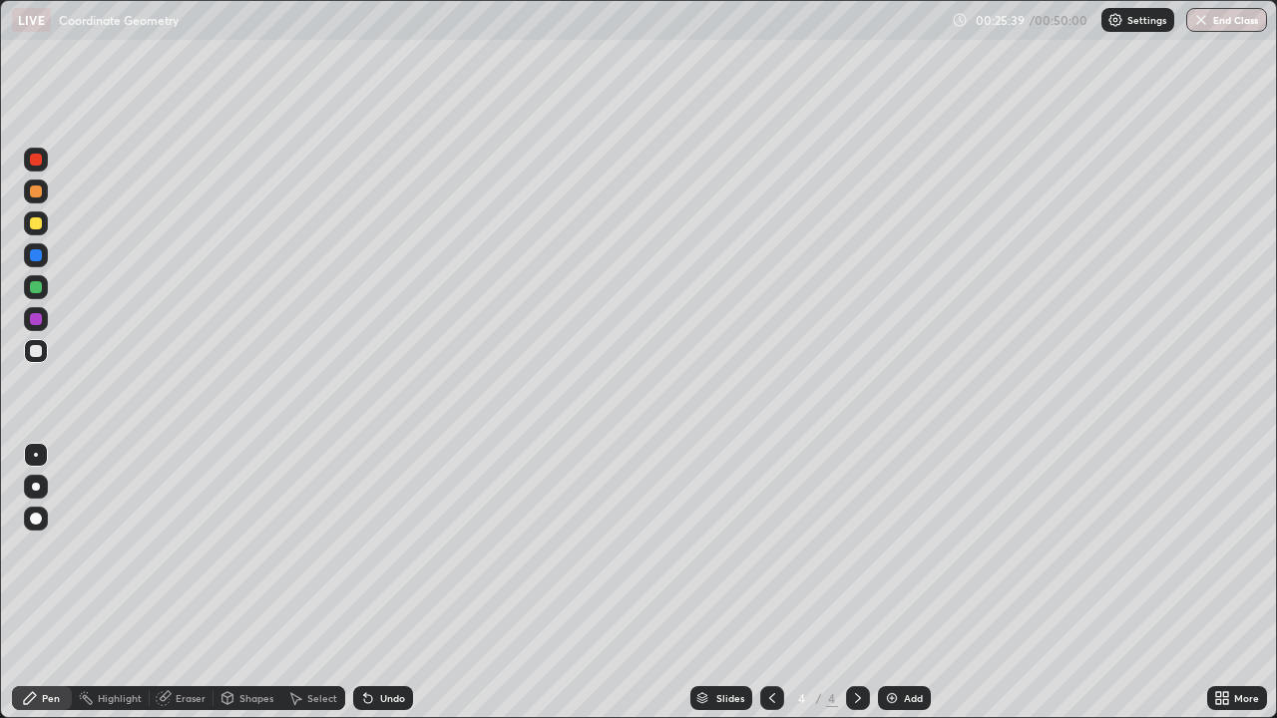
click at [384, 549] on div "Undo" at bounding box center [392, 698] width 25 height 10
click at [173, 549] on div "Eraser" at bounding box center [182, 698] width 64 height 24
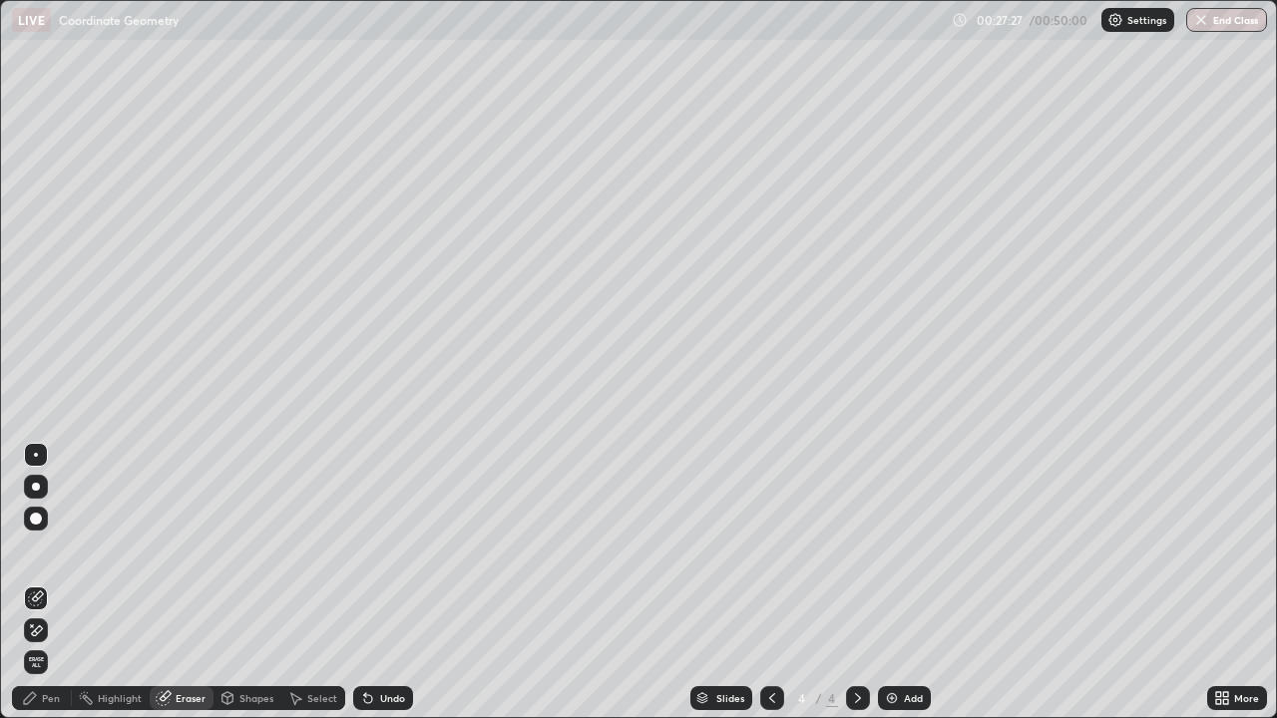
click at [34, 549] on icon at bounding box center [30, 698] width 16 height 16
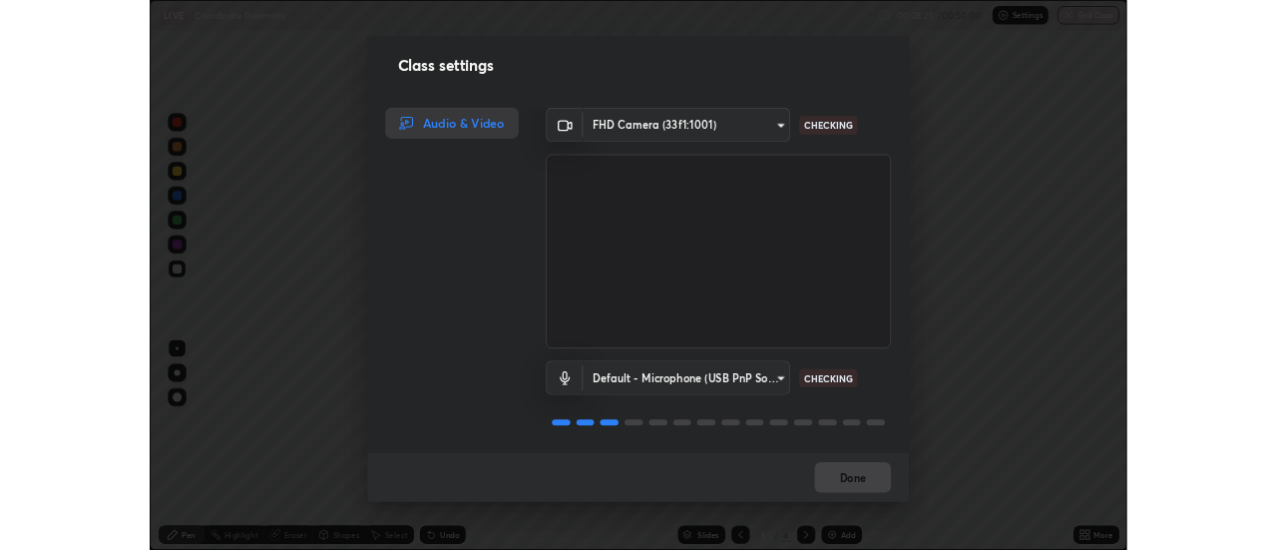
scroll to position [2, 0]
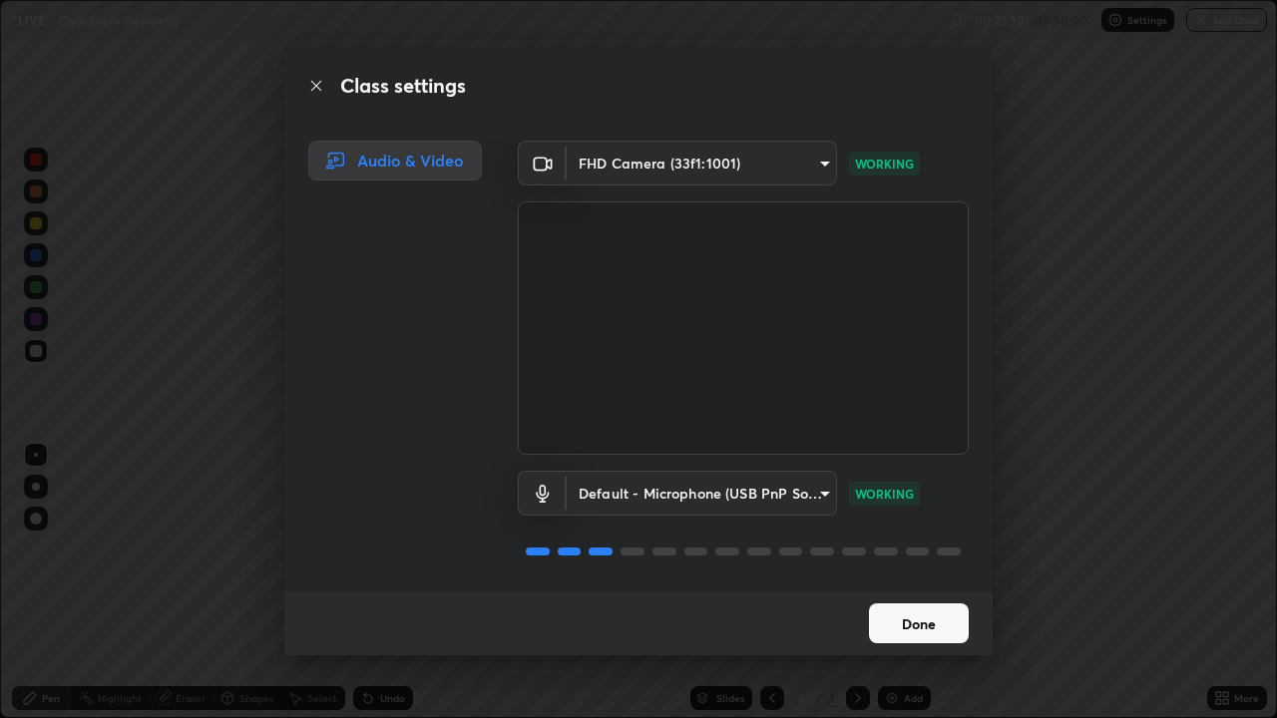
click at [896, 549] on button "Done" at bounding box center [919, 623] width 100 height 40
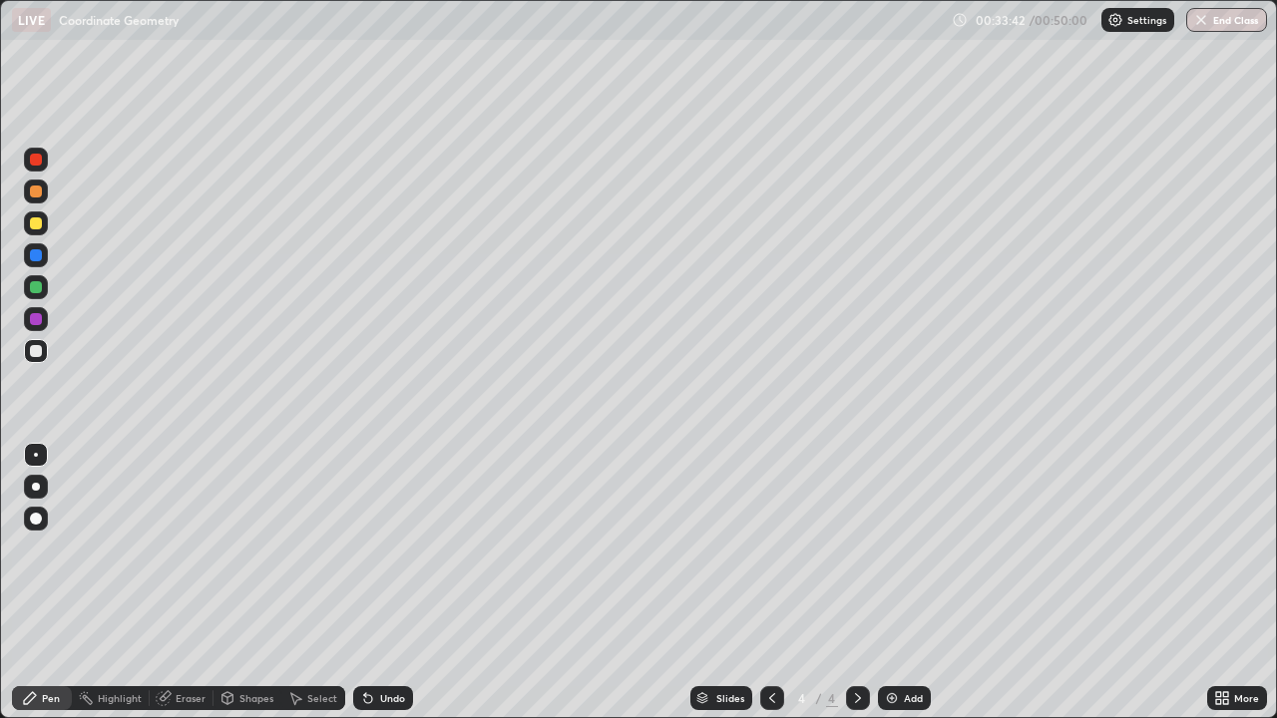
click at [770, 549] on icon at bounding box center [772, 698] width 16 height 16
click at [1209, 20] on button "End Class" at bounding box center [1226, 20] width 81 height 24
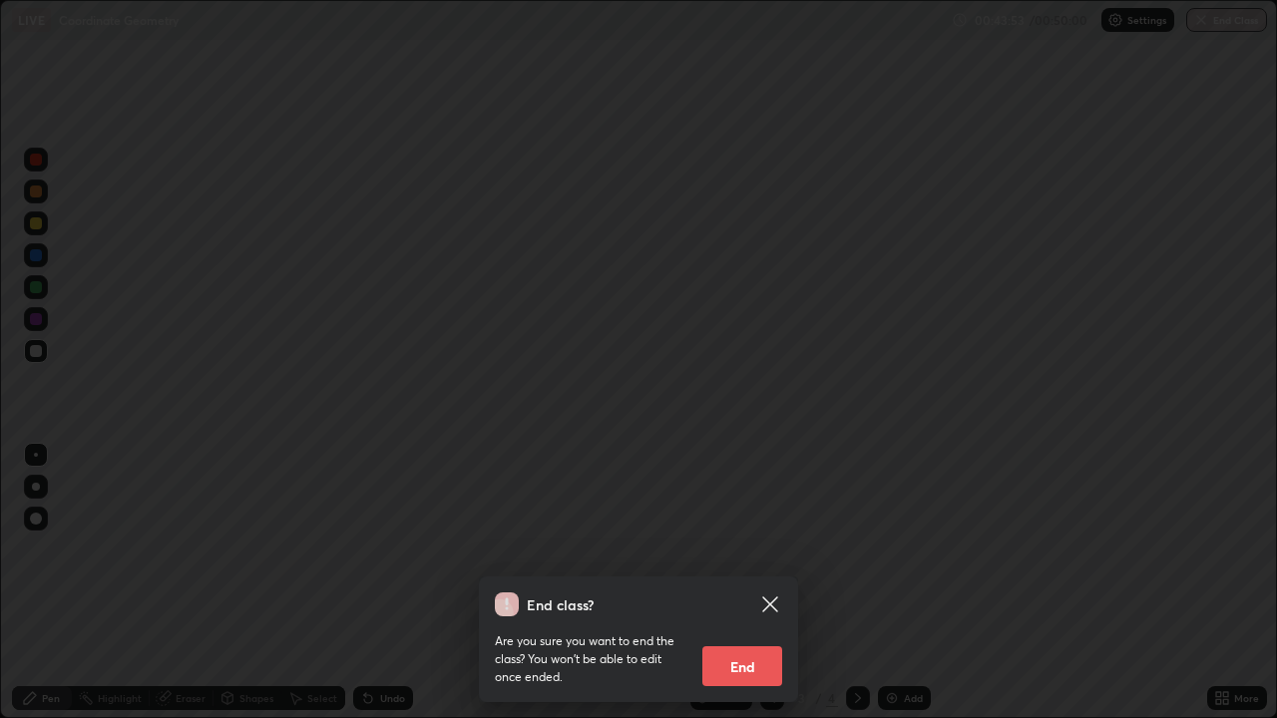
click at [741, 549] on button "End" at bounding box center [742, 666] width 80 height 40
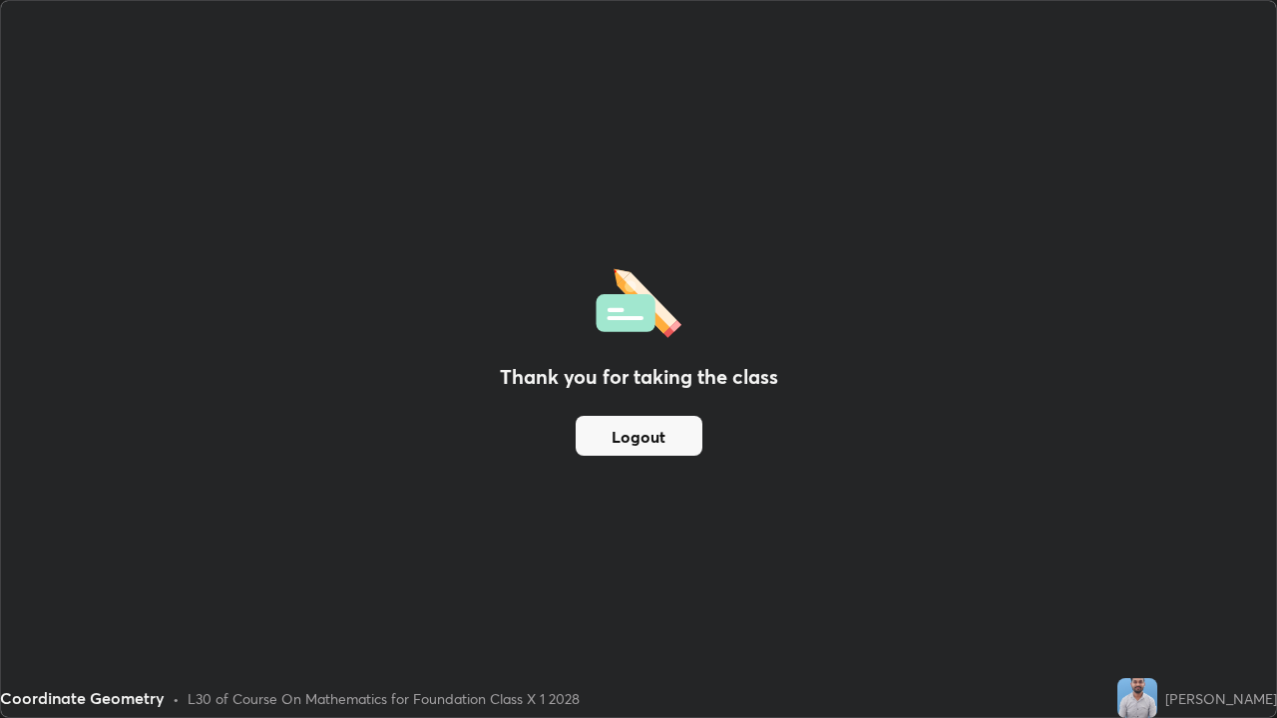
click at [600, 444] on button "Logout" at bounding box center [638, 436] width 127 height 40
click at [623, 439] on button "Logout" at bounding box center [638, 436] width 127 height 40
click at [636, 440] on button "Logout" at bounding box center [638, 436] width 127 height 40
click at [640, 444] on button "Logout" at bounding box center [638, 436] width 127 height 40
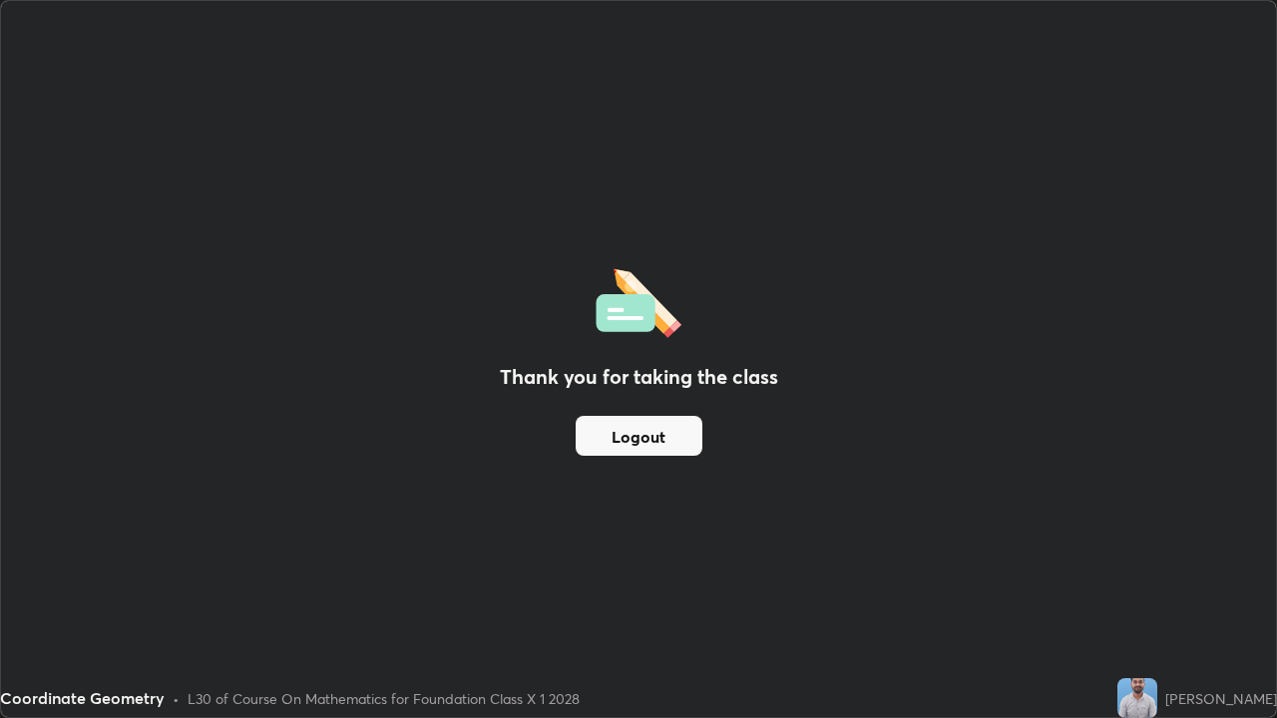
click at [663, 436] on button "Logout" at bounding box center [638, 436] width 127 height 40
click at [672, 438] on button "Logout" at bounding box center [638, 436] width 127 height 40
click at [672, 442] on button "Logout" at bounding box center [638, 436] width 127 height 40
click at [667, 443] on button "Logout" at bounding box center [638, 436] width 127 height 40
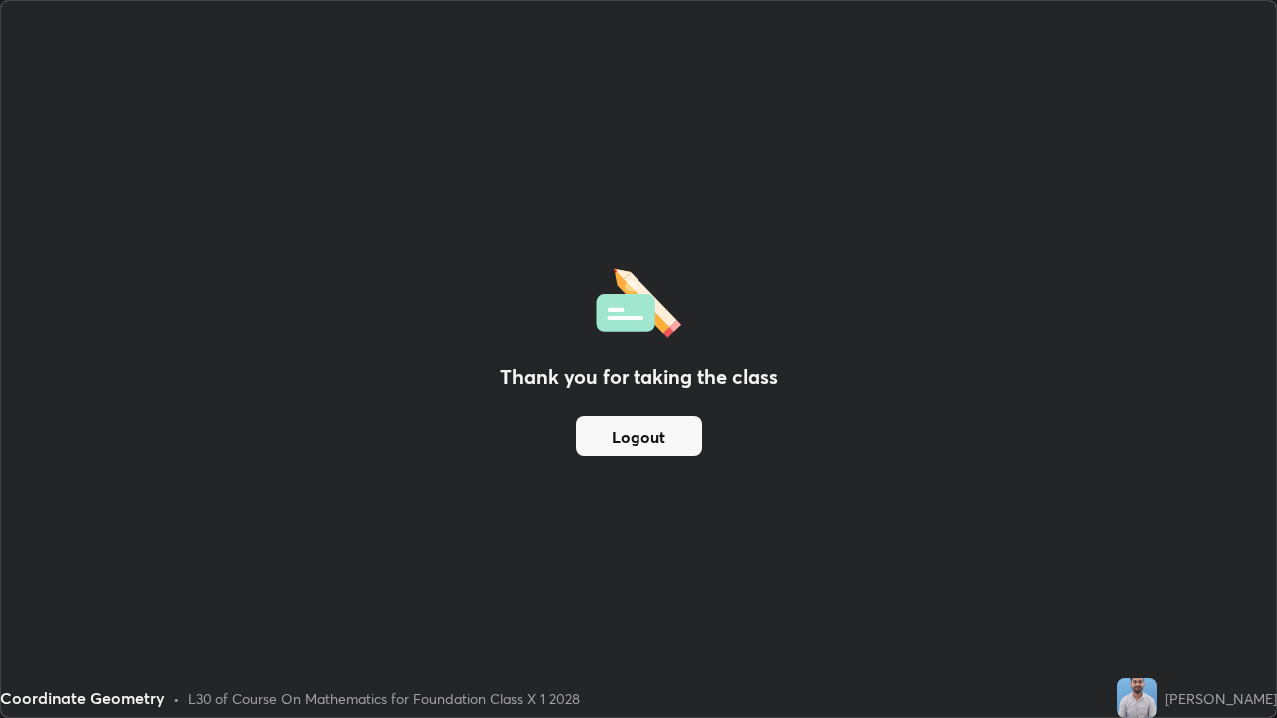
click at [676, 440] on button "Logout" at bounding box center [638, 436] width 127 height 40
click at [651, 435] on button "Logout" at bounding box center [638, 436] width 127 height 40
click at [644, 437] on button "Logout" at bounding box center [638, 436] width 127 height 40
click at [651, 444] on button "Logout" at bounding box center [638, 436] width 127 height 40
click at [641, 438] on button "Logout" at bounding box center [638, 436] width 127 height 40
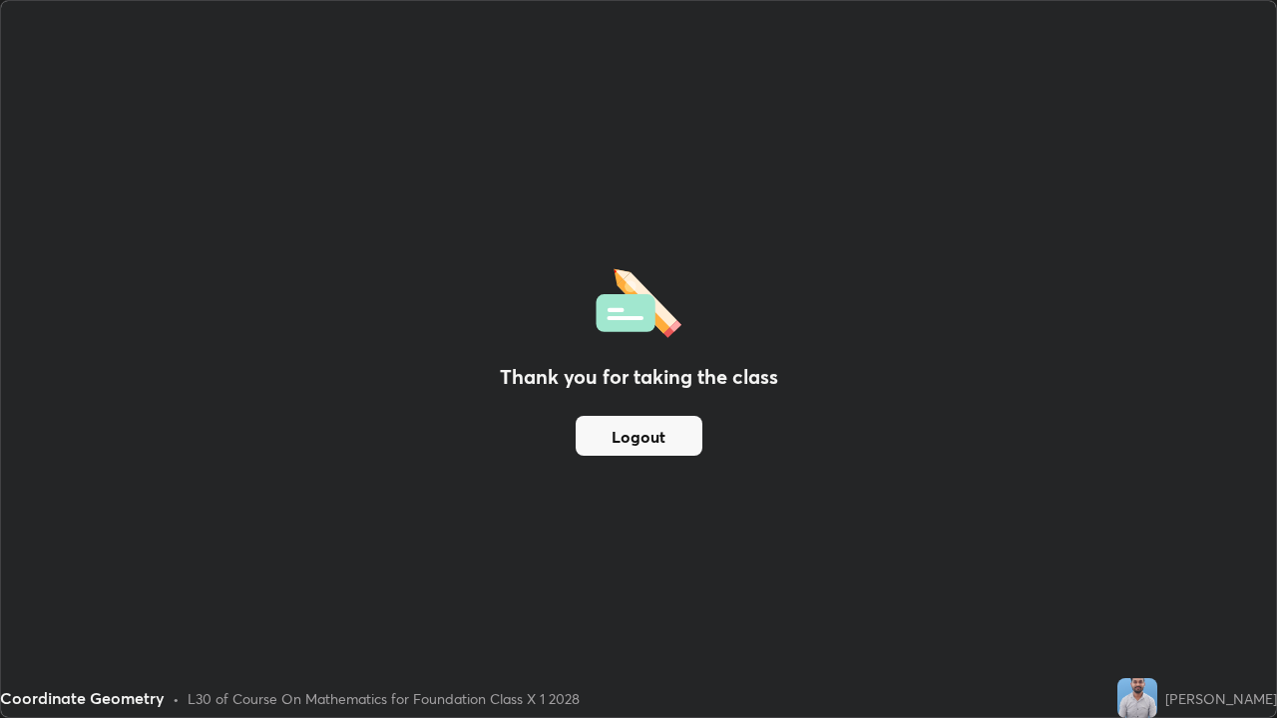
click at [635, 447] on button "Logout" at bounding box center [638, 436] width 127 height 40
click at [635, 448] on button "Logout" at bounding box center [638, 436] width 127 height 40
click at [619, 440] on button "Logout" at bounding box center [638, 436] width 127 height 40
click at [622, 435] on button "Logout" at bounding box center [638, 436] width 127 height 40
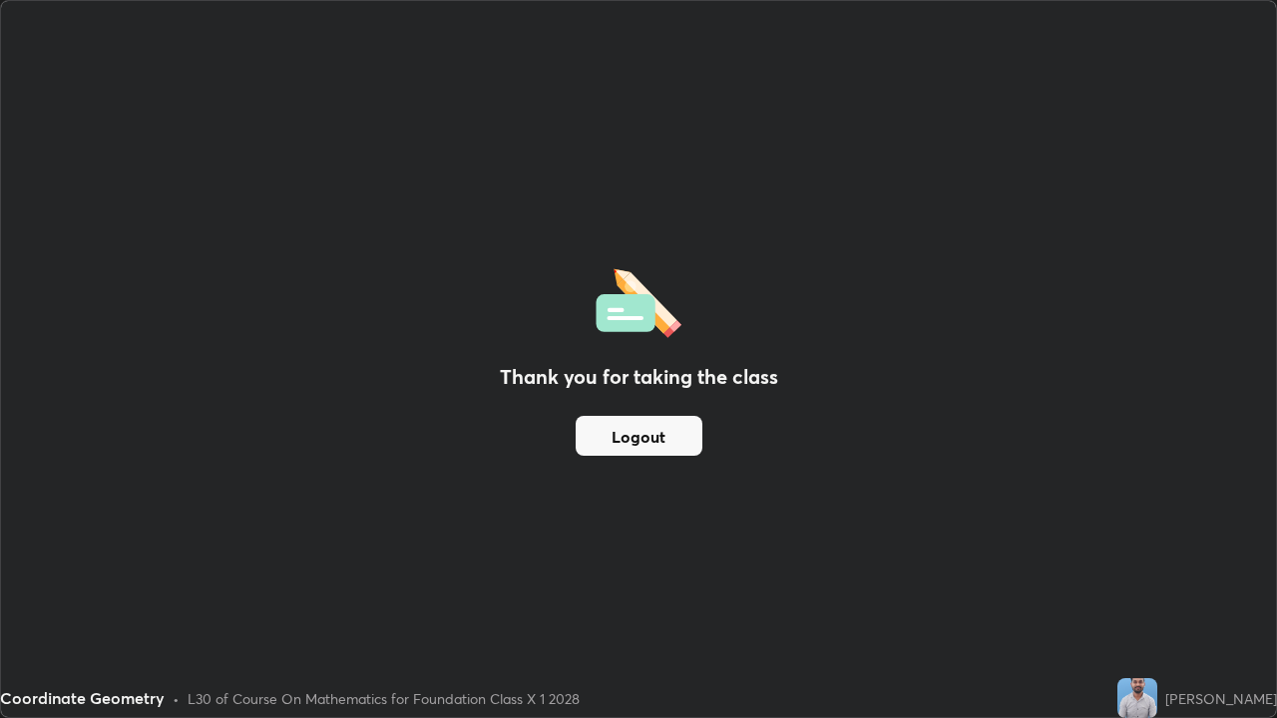
click at [635, 440] on button "Logout" at bounding box center [638, 436] width 127 height 40
click at [637, 440] on button "Logout" at bounding box center [638, 436] width 127 height 40
click at [639, 440] on button "Logout" at bounding box center [638, 436] width 127 height 40
click at [623, 446] on button "Logout" at bounding box center [638, 436] width 127 height 40
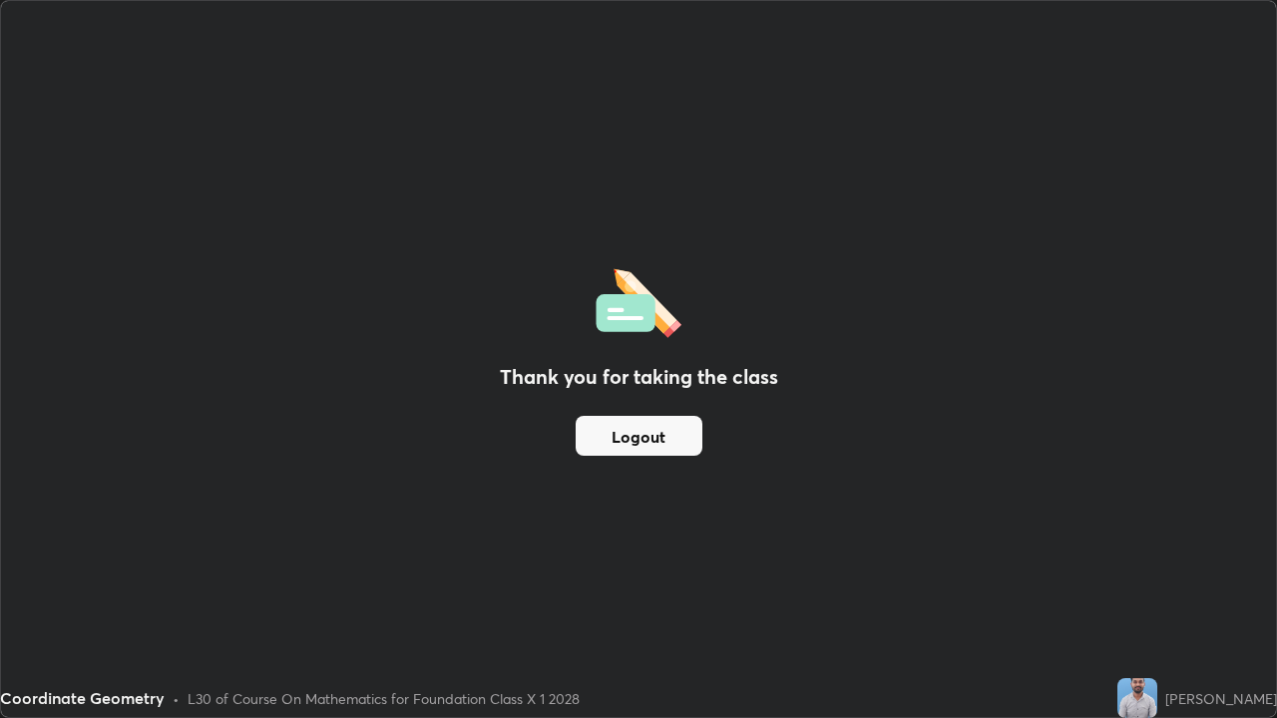
click at [623, 446] on button "Logout" at bounding box center [638, 436] width 127 height 40
click at [640, 446] on button "Logout" at bounding box center [638, 436] width 127 height 40
click at [639, 423] on button "Logout" at bounding box center [638, 436] width 127 height 40
click at [1242, 19] on button "End Class" at bounding box center [1226, 20] width 81 height 24
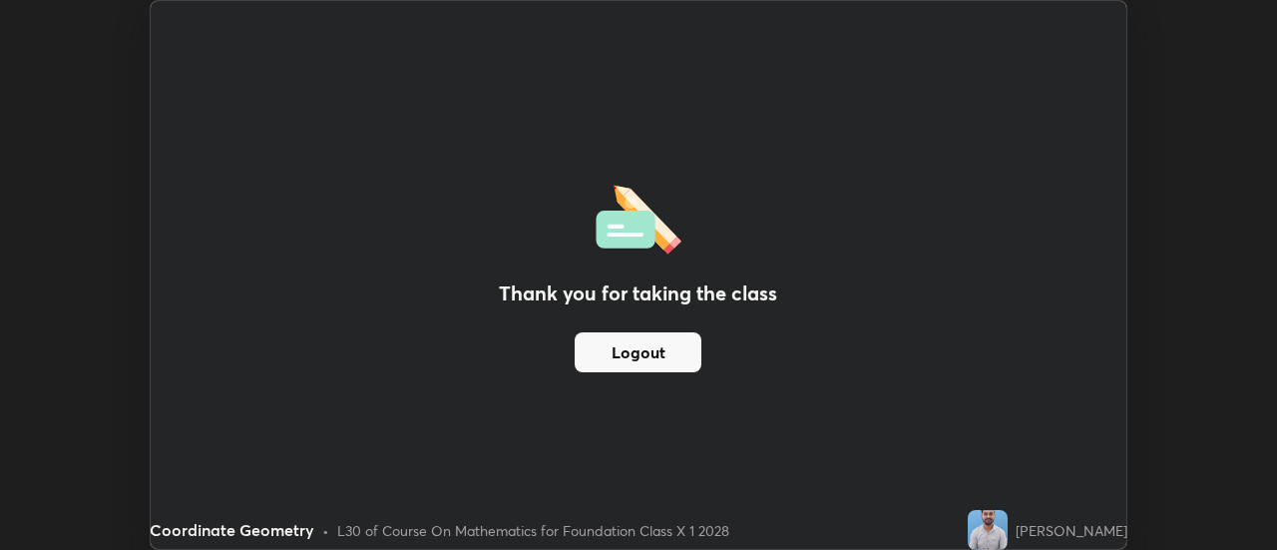
scroll to position [99187, 98460]
